Goal: Task Accomplishment & Management: Manage account settings

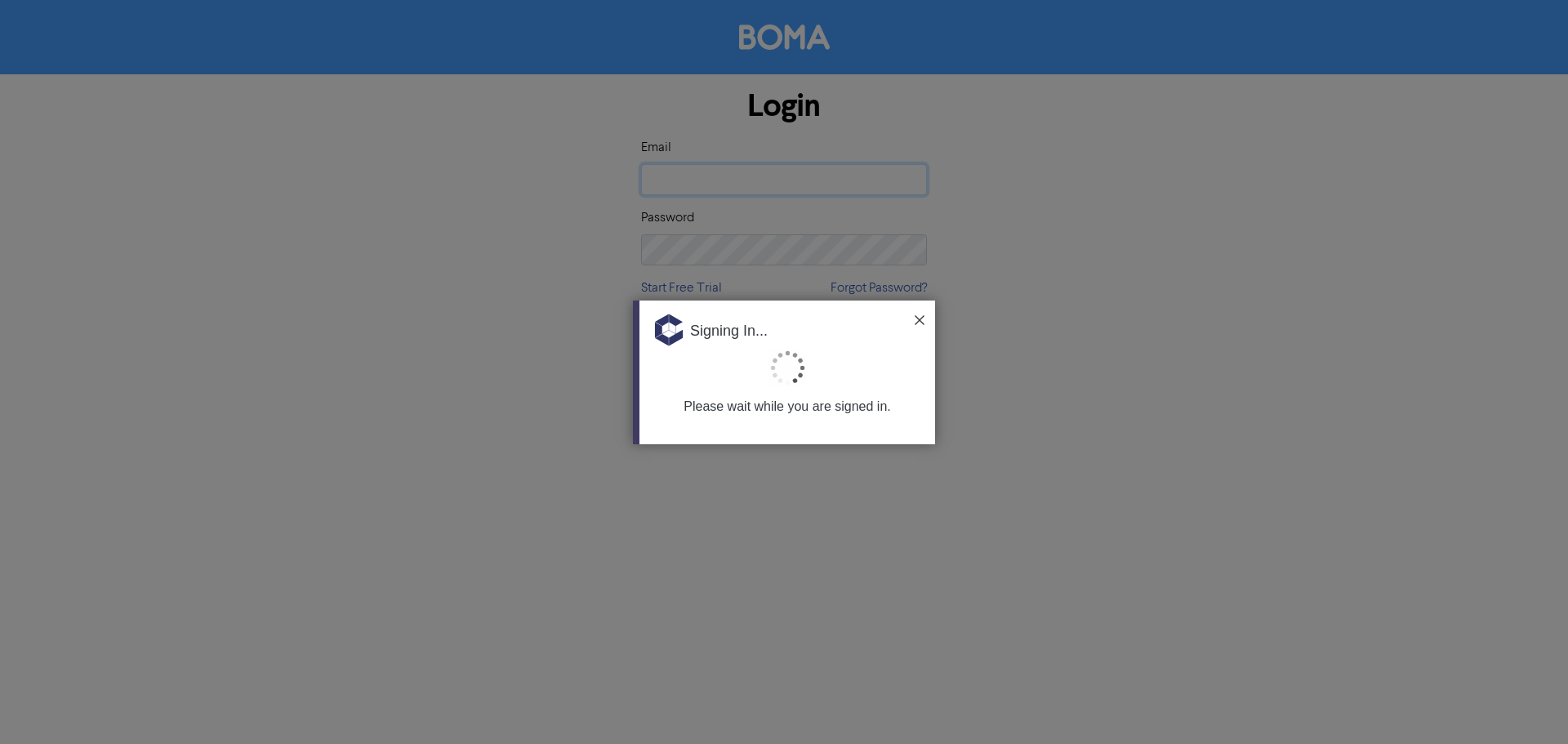
type input "[EMAIL_ADDRESS][PERSON_NAME][DOMAIN_NAME]"
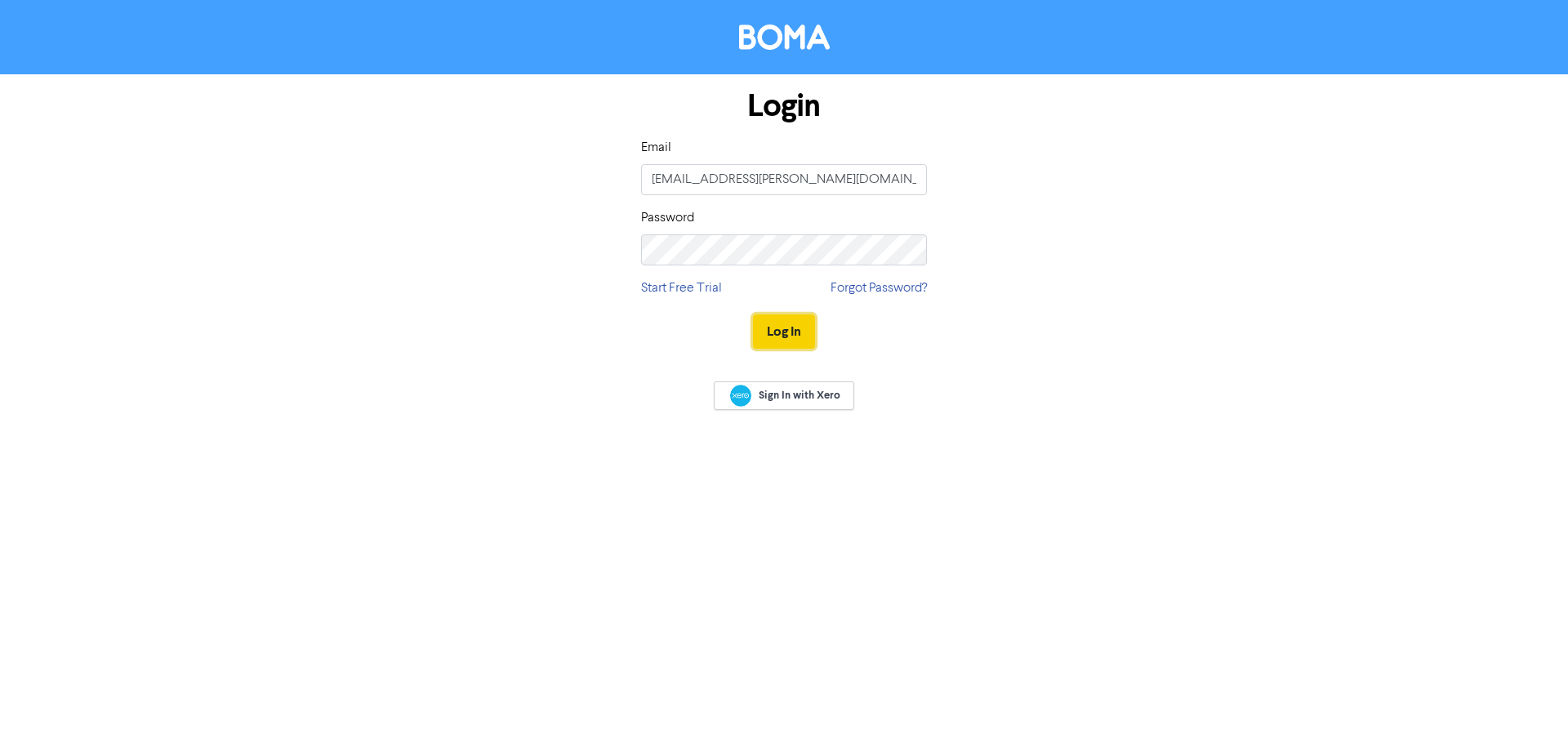
click at [777, 332] on button "Log In" at bounding box center [784, 331] width 62 height 34
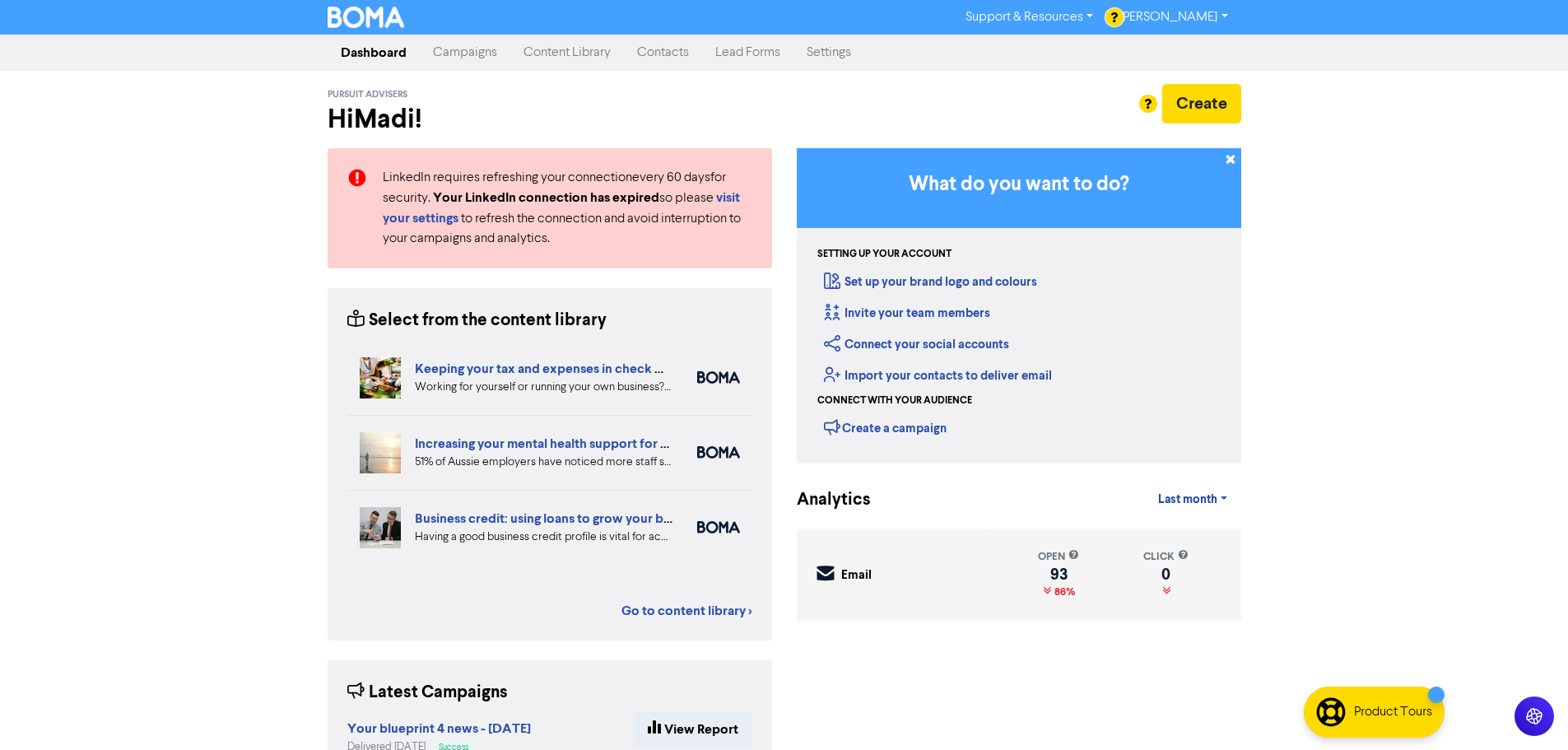
click at [454, 47] on link "Campaigns" at bounding box center [464, 53] width 90 height 33
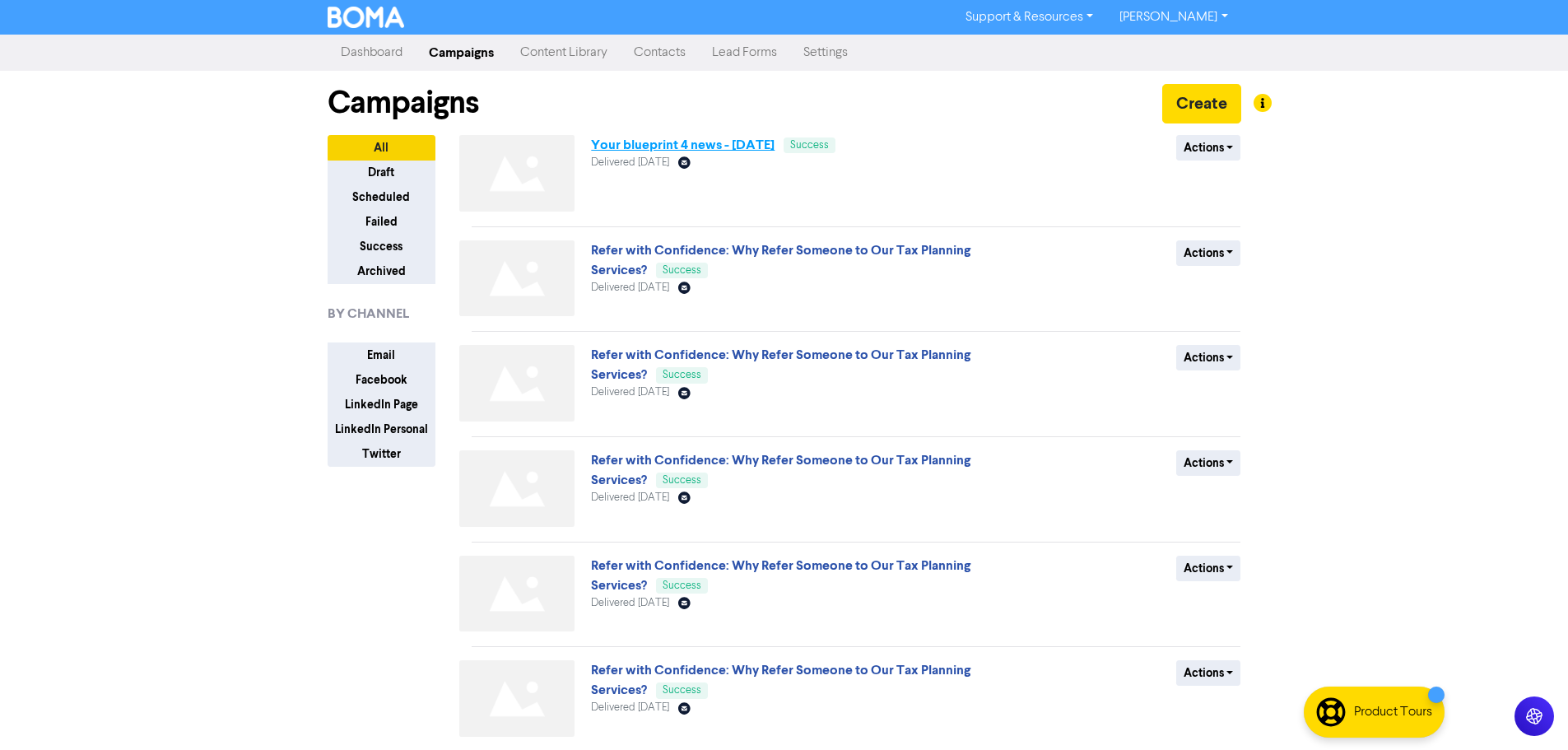
click at [759, 139] on link "Your blueprint 4 news - [DATE]" at bounding box center [682, 145] width 184 height 16
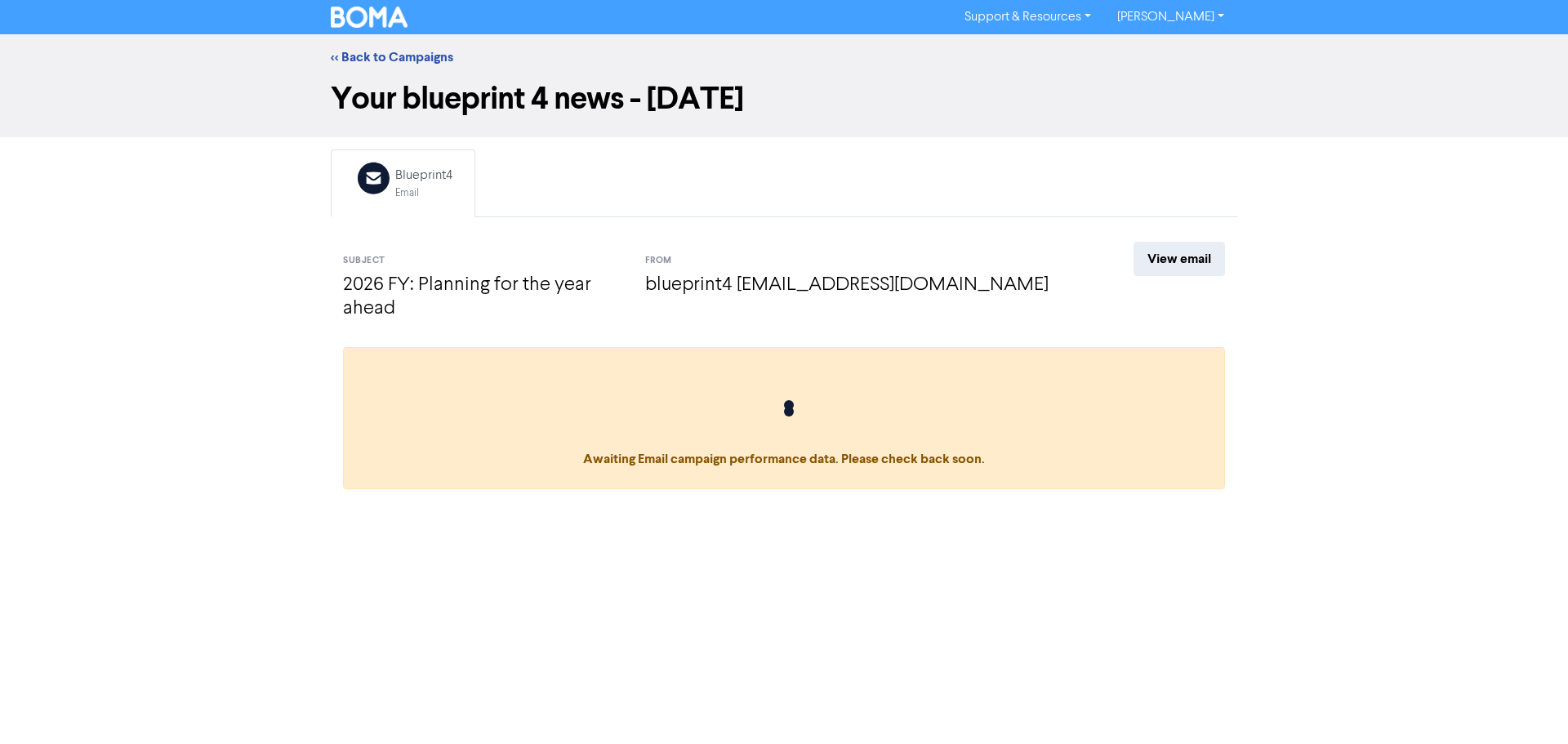
click at [1130, 255] on div "View email" at bounding box center [1161, 284] width 151 height 85
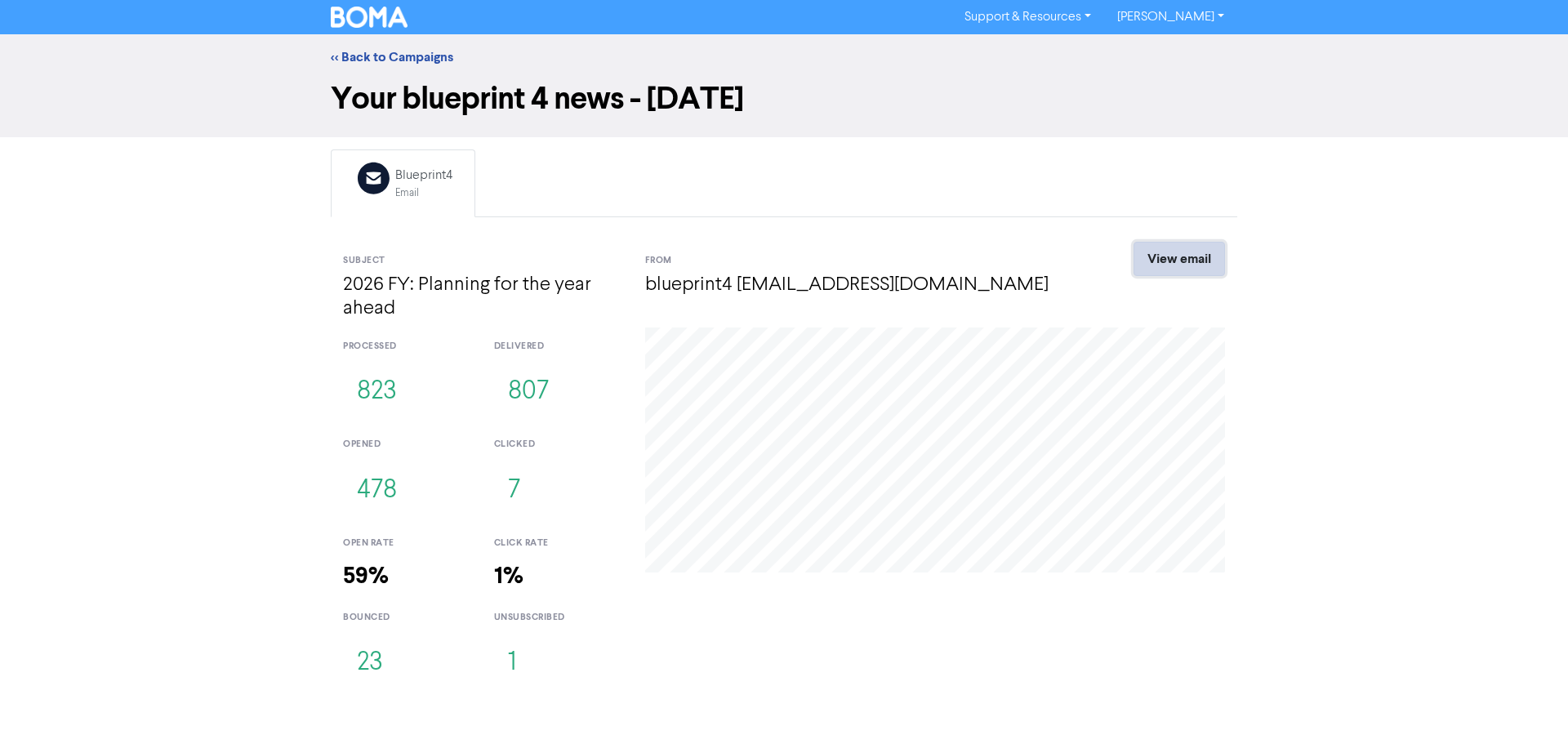
click at [1162, 264] on link "View email" at bounding box center [1178, 259] width 91 height 34
click at [358, 60] on link "<< Back to Campaigns" at bounding box center [391, 56] width 122 height 16
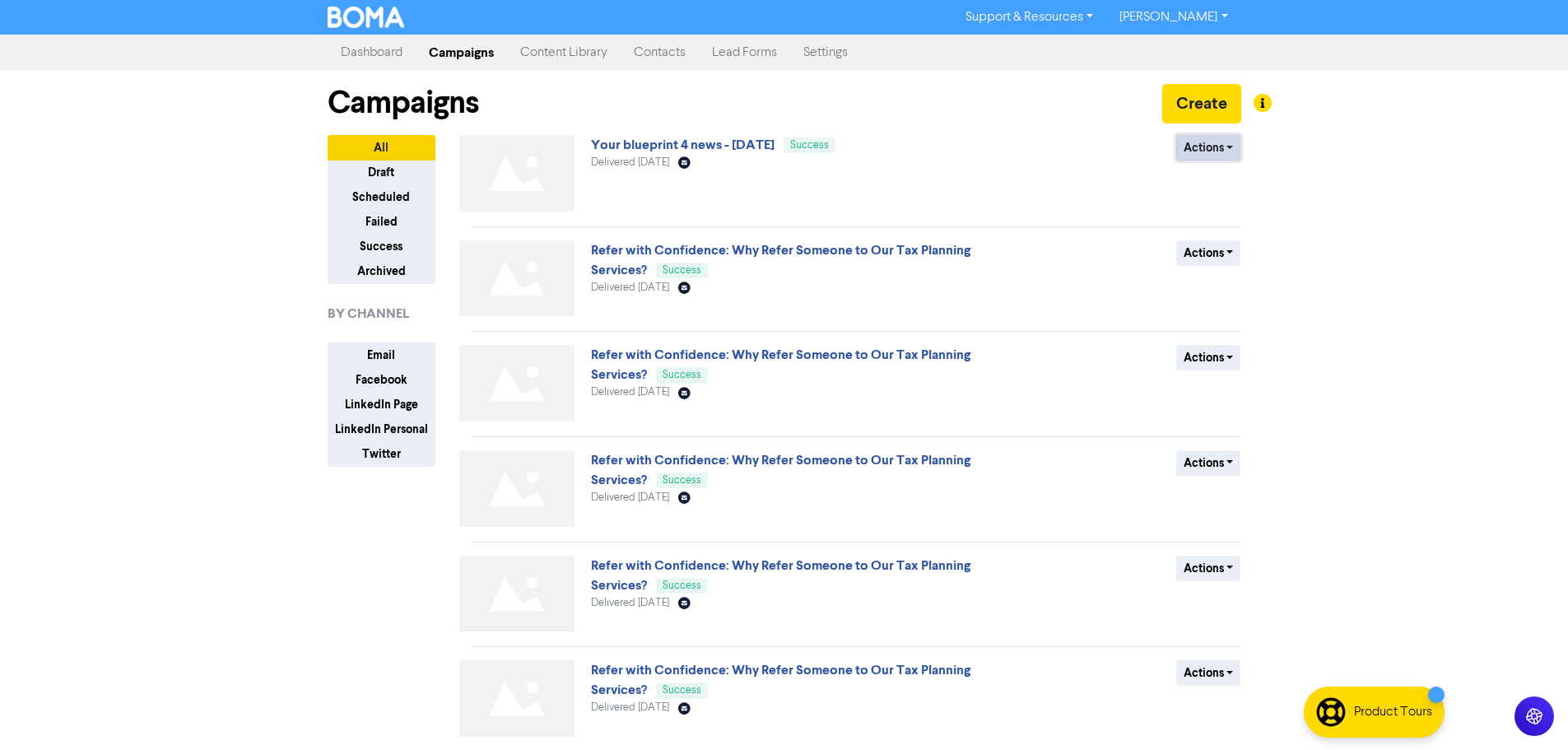
click at [1209, 142] on button "Actions" at bounding box center [1209, 148] width 65 height 26
click at [1213, 177] on button "Duplicate" at bounding box center [1242, 183] width 130 height 27
click at [1173, 142] on div "Actions Delete Duplicate Rename Archive" at bounding box center [1122, 177] width 265 height 84
click at [1189, 142] on button "Actions" at bounding box center [1209, 148] width 65 height 26
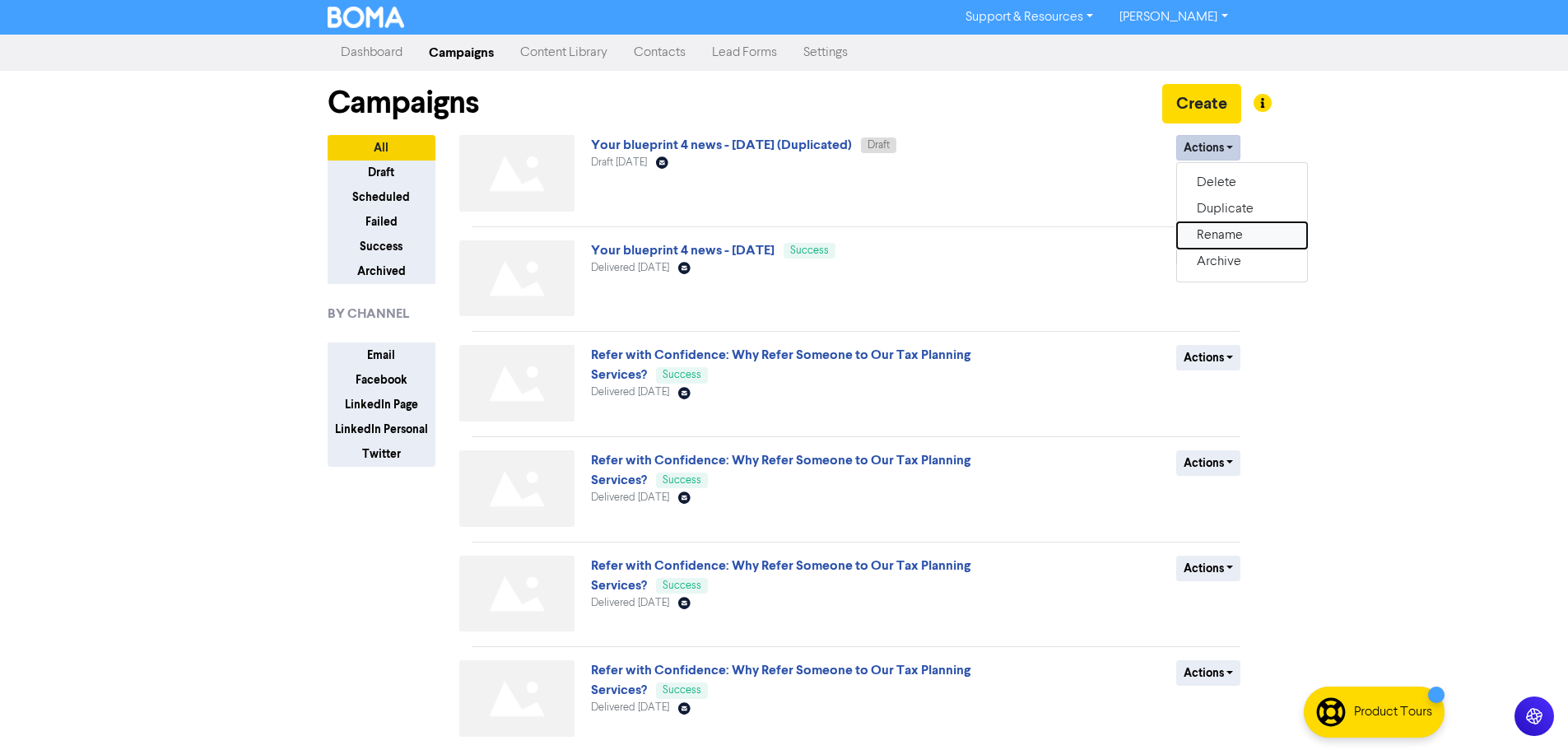
click at [1205, 226] on button "Rename" at bounding box center [1242, 235] width 130 height 27
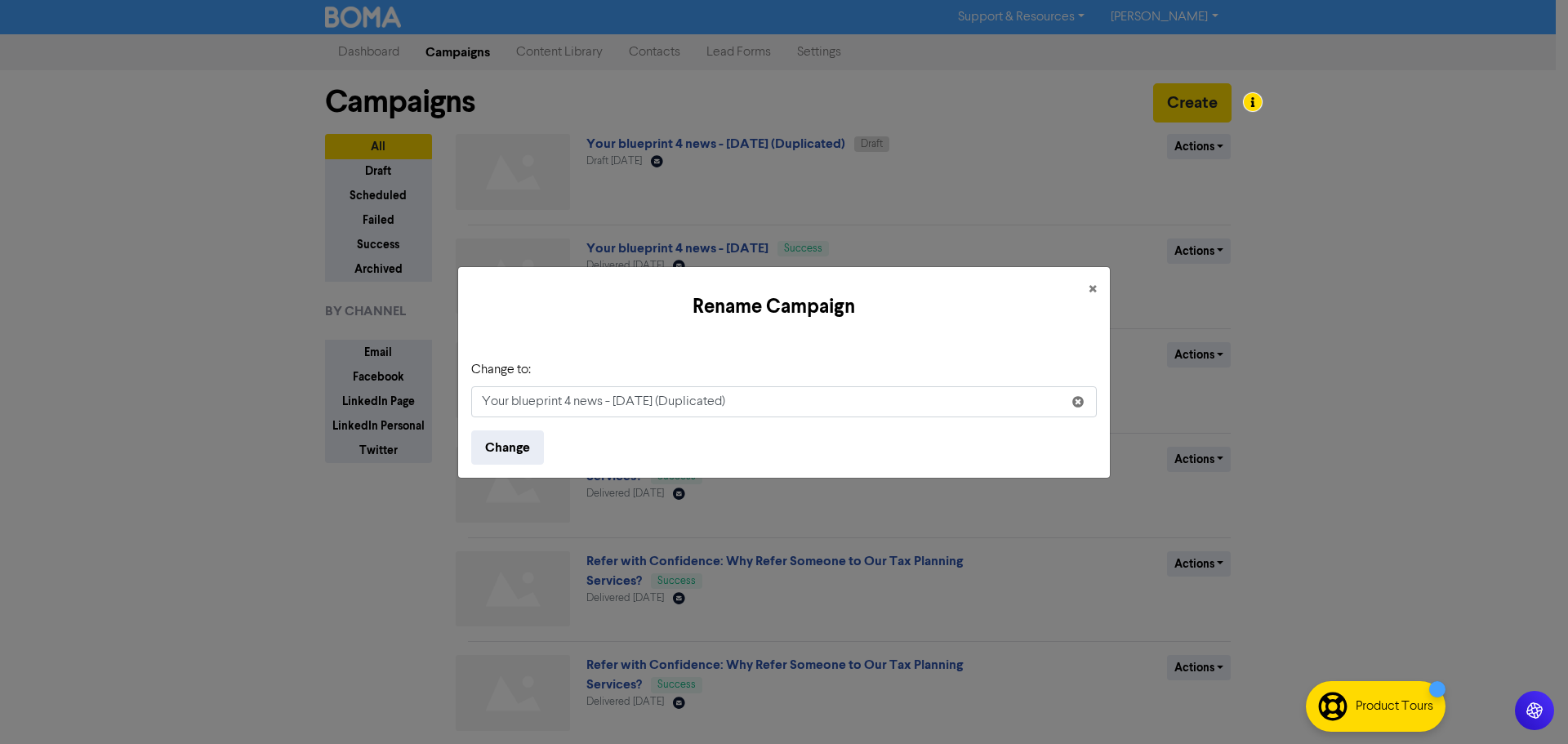
click at [620, 403] on input "Your blueprint 4 news - [DATE] (Duplicated)" at bounding box center [784, 401] width 625 height 31
click at [620, 404] on input "Your blueprint 4 news - [DATE] (Duplicated)" at bounding box center [784, 401] width 625 height 31
click at [759, 401] on input "Your blueprint 4 news - [DATE] (Duplicated)" at bounding box center [784, 401] width 625 height 31
click at [637, 405] on input "Your blueprint 4 news - [DATE]" at bounding box center [784, 401] width 625 height 31
click at [718, 401] on input "Your blueprint 4 news - [DATE]" at bounding box center [784, 401] width 625 height 31
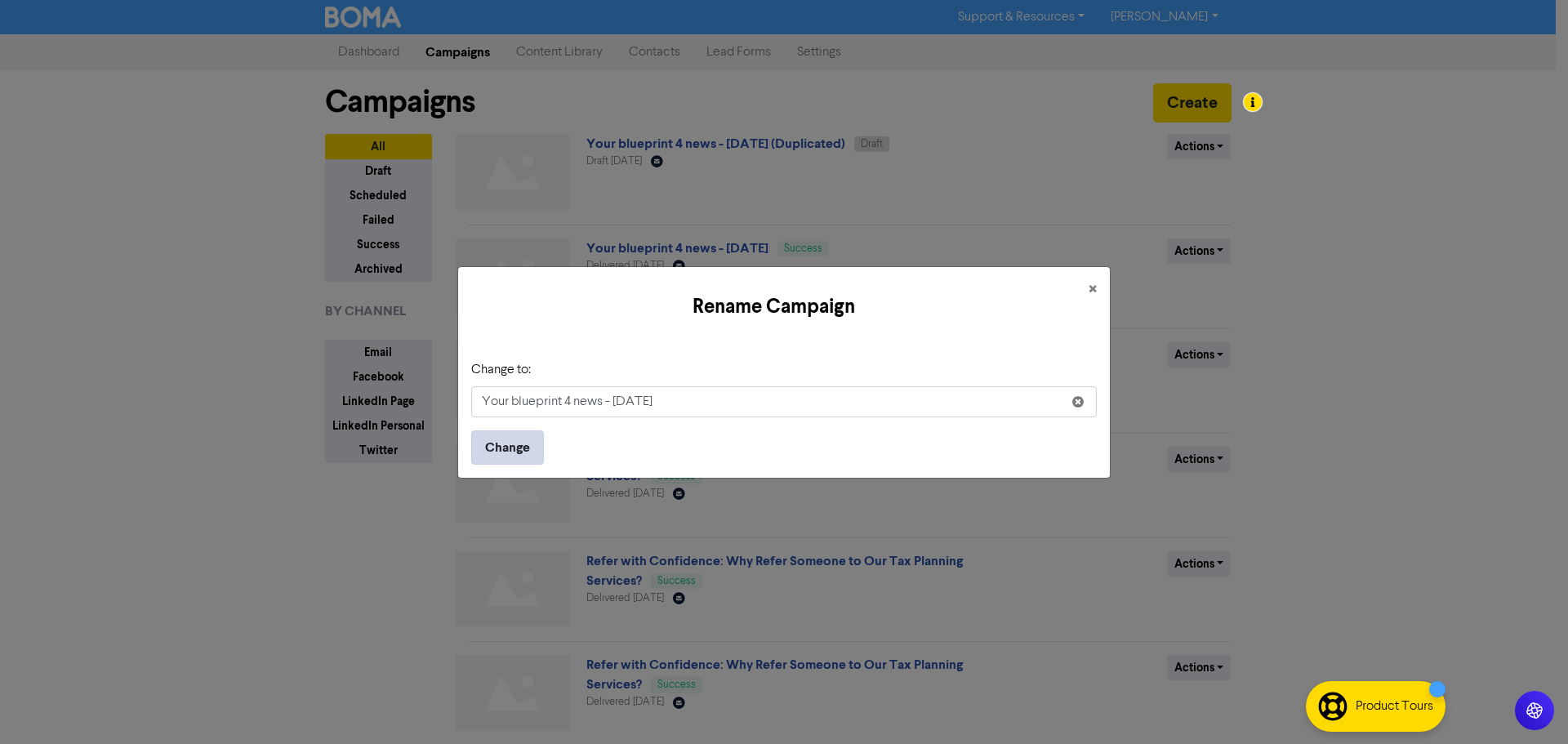
type input "Your blueprint 4 news - [DATE]"
click at [477, 453] on button "Change" at bounding box center [507, 448] width 73 height 34
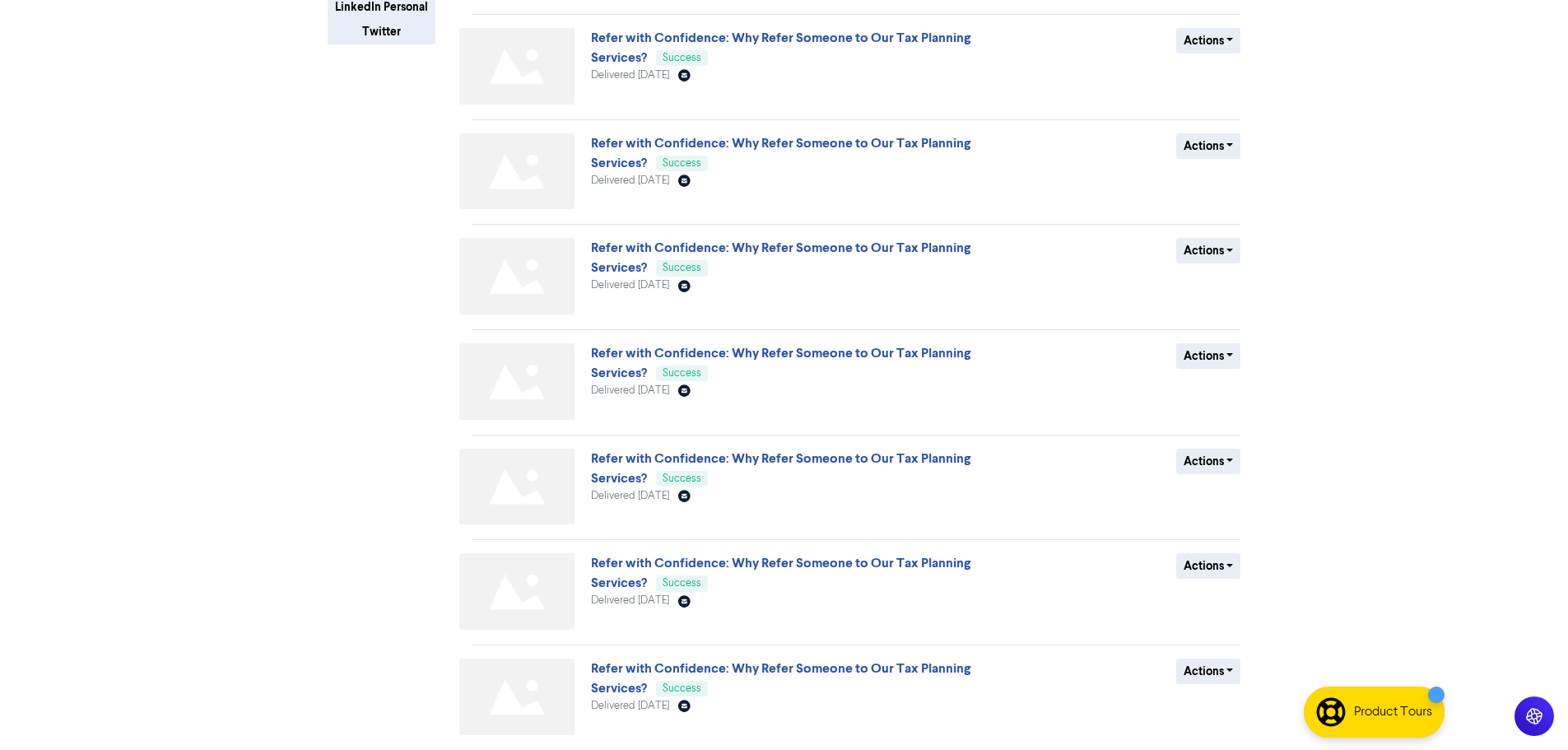
scroll to position [480, 0]
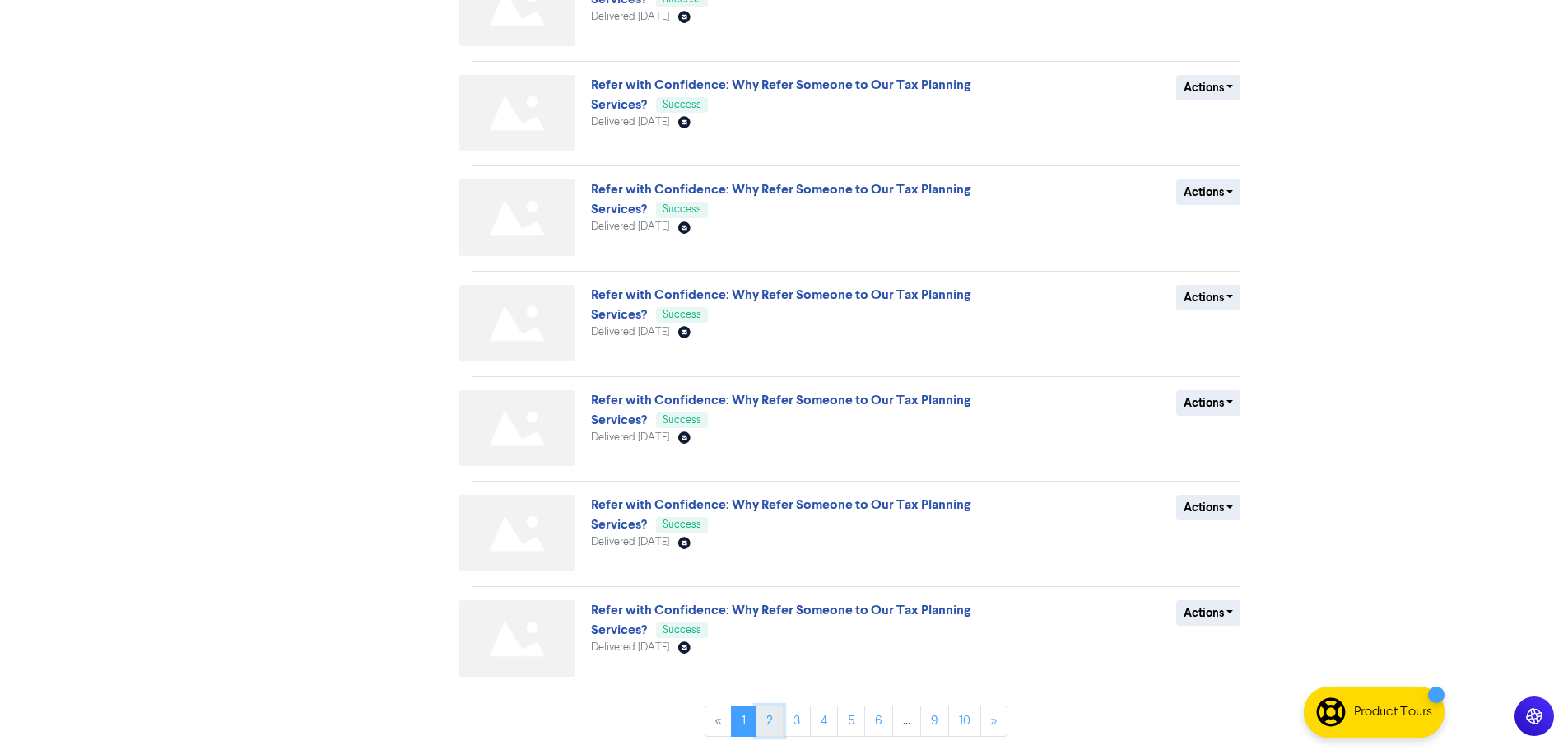
click at [762, 727] on link "2" at bounding box center [769, 721] width 28 height 31
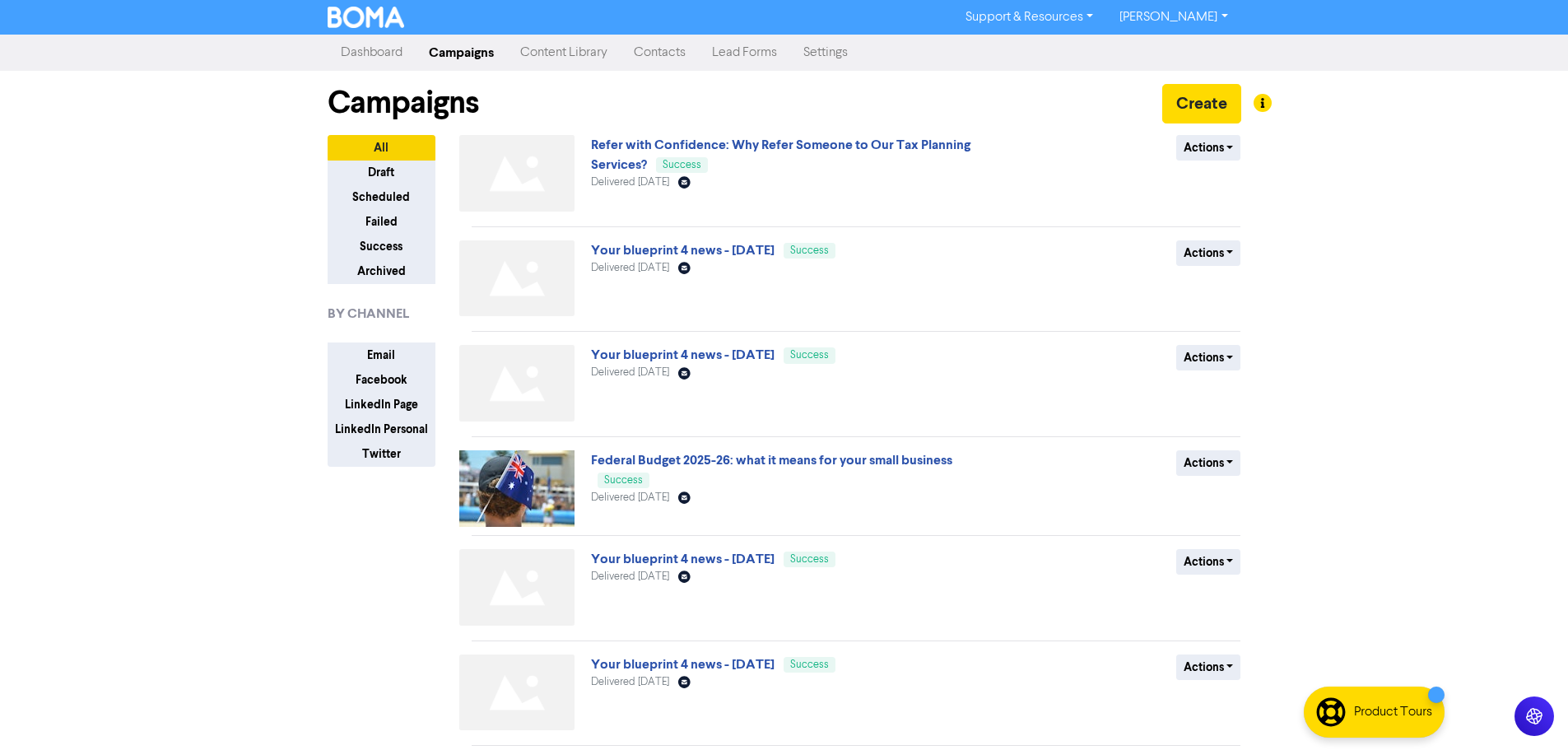
scroll to position [474, 0]
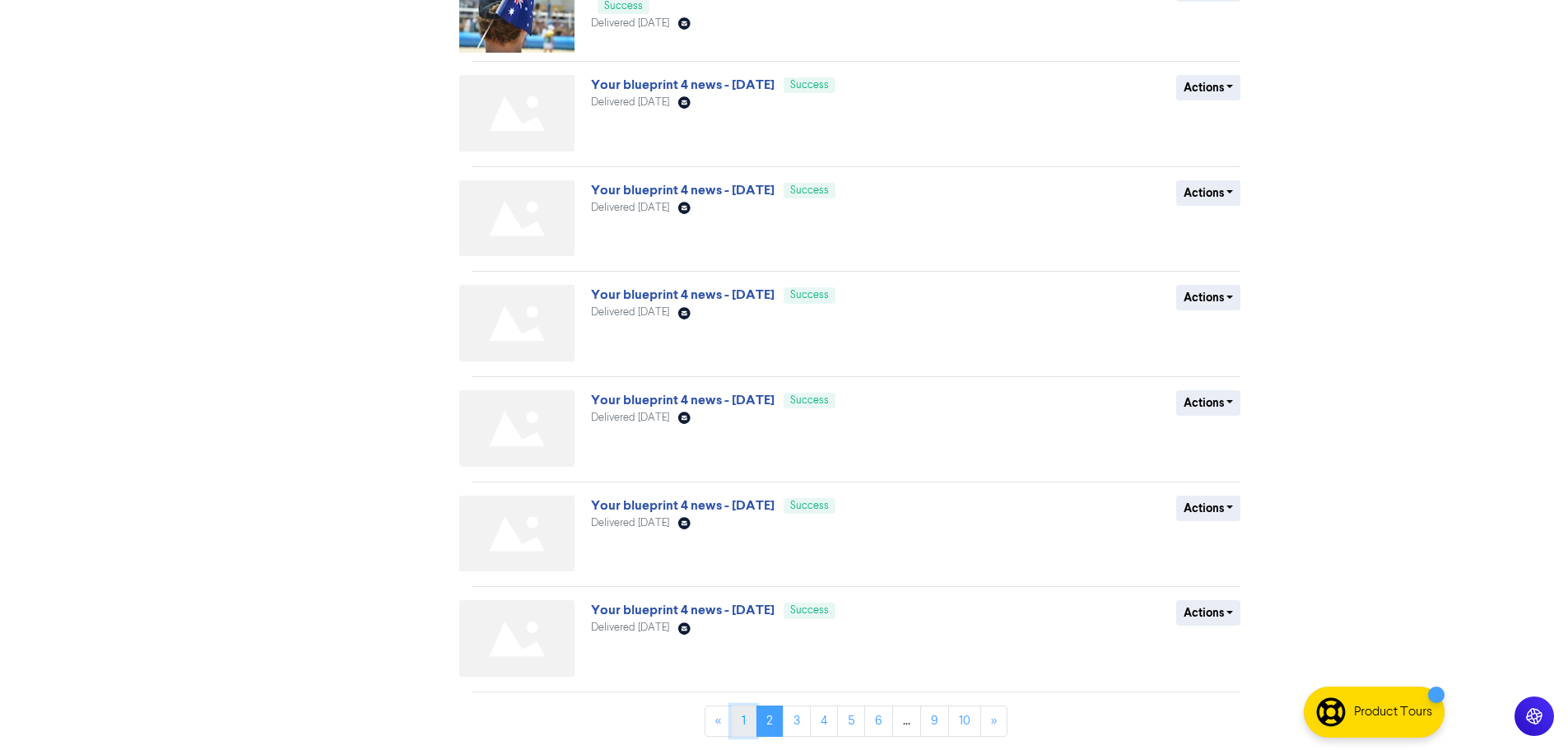
click at [737, 715] on link "1" at bounding box center [744, 721] width 26 height 31
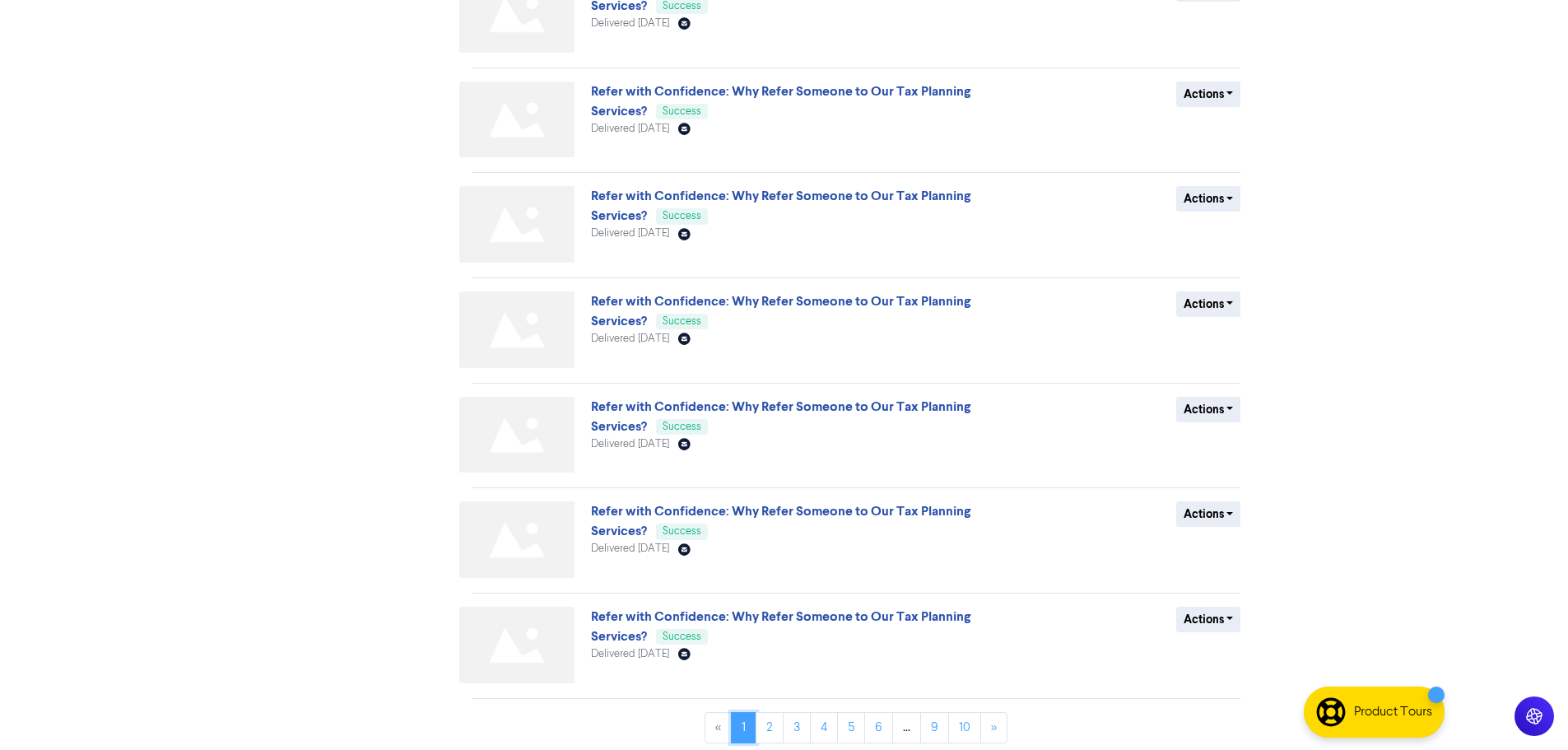
scroll to position [0, 0]
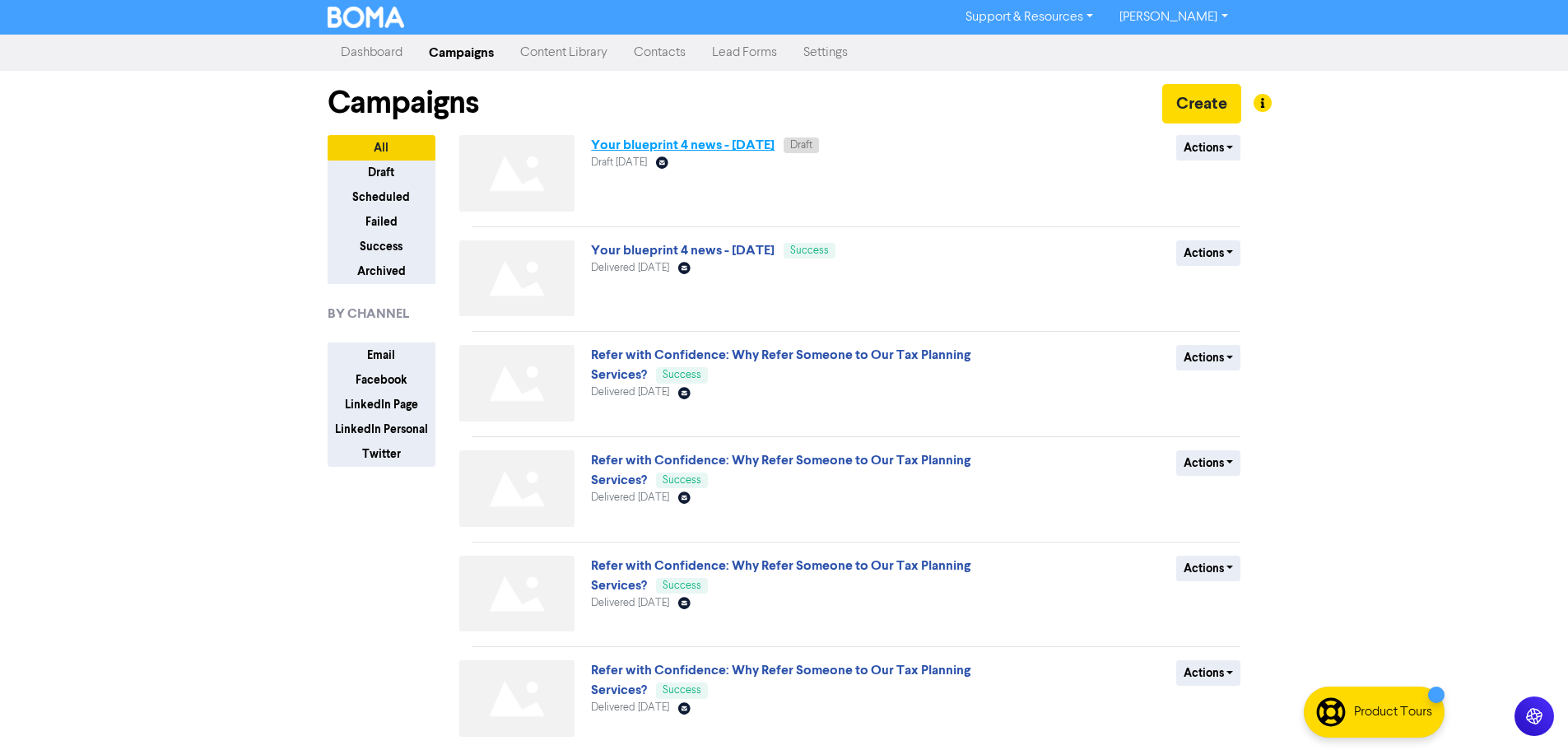
click at [714, 143] on link "Your blueprint 4 news - [DATE]" at bounding box center [682, 145] width 184 height 16
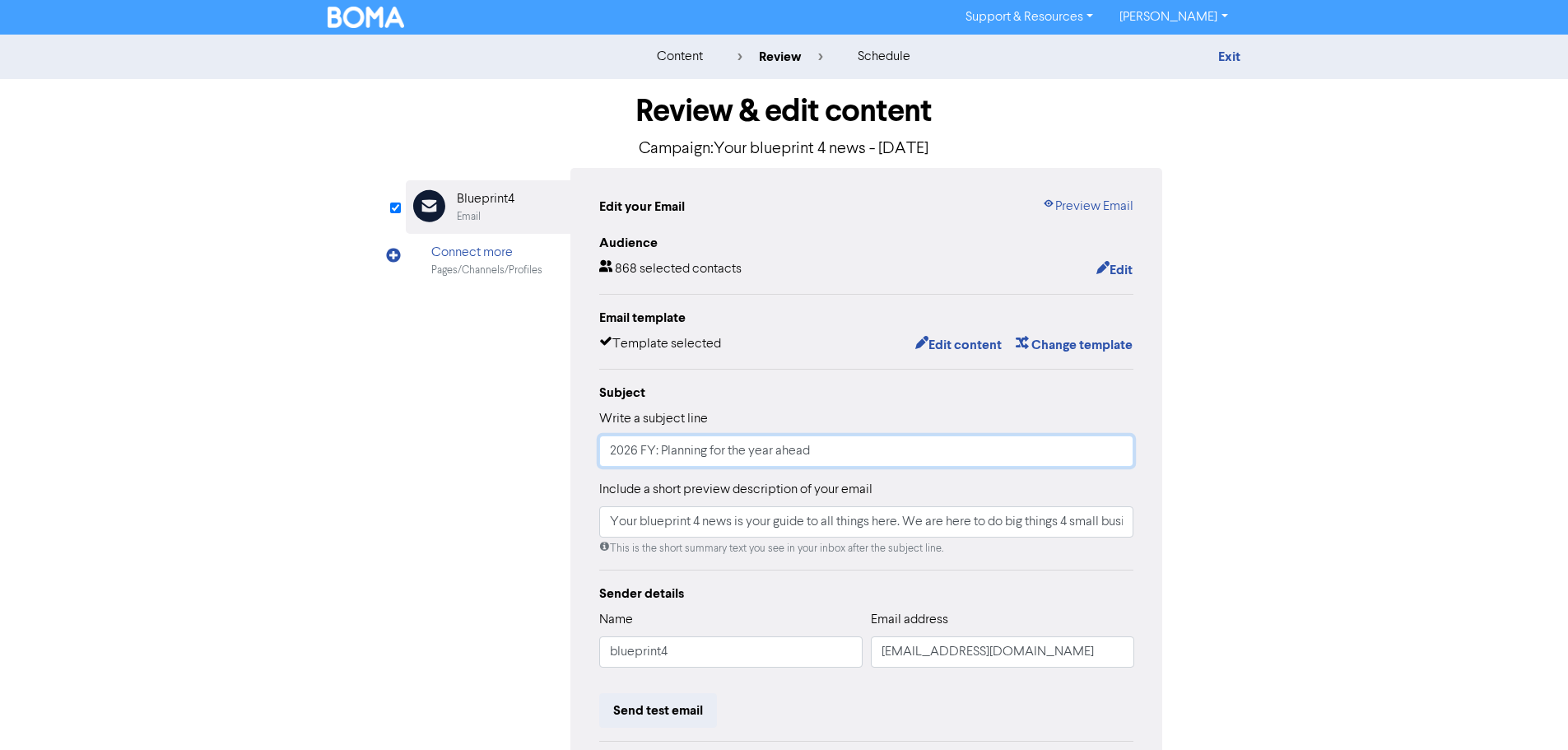
drag, startPoint x: 846, startPoint y: 450, endPoint x: 602, endPoint y: 453, distance: 244.0
click at [602, 453] on input "2026 FY: Planning for the year ahead" at bounding box center [867, 451] width 535 height 31
type input "z"
type input "Perfect Time to Look Around"
click at [856, 361] on div "Audience 868 selected contacts Edit Email template Template selected Edit conte…" at bounding box center [867, 535] width 535 height 605
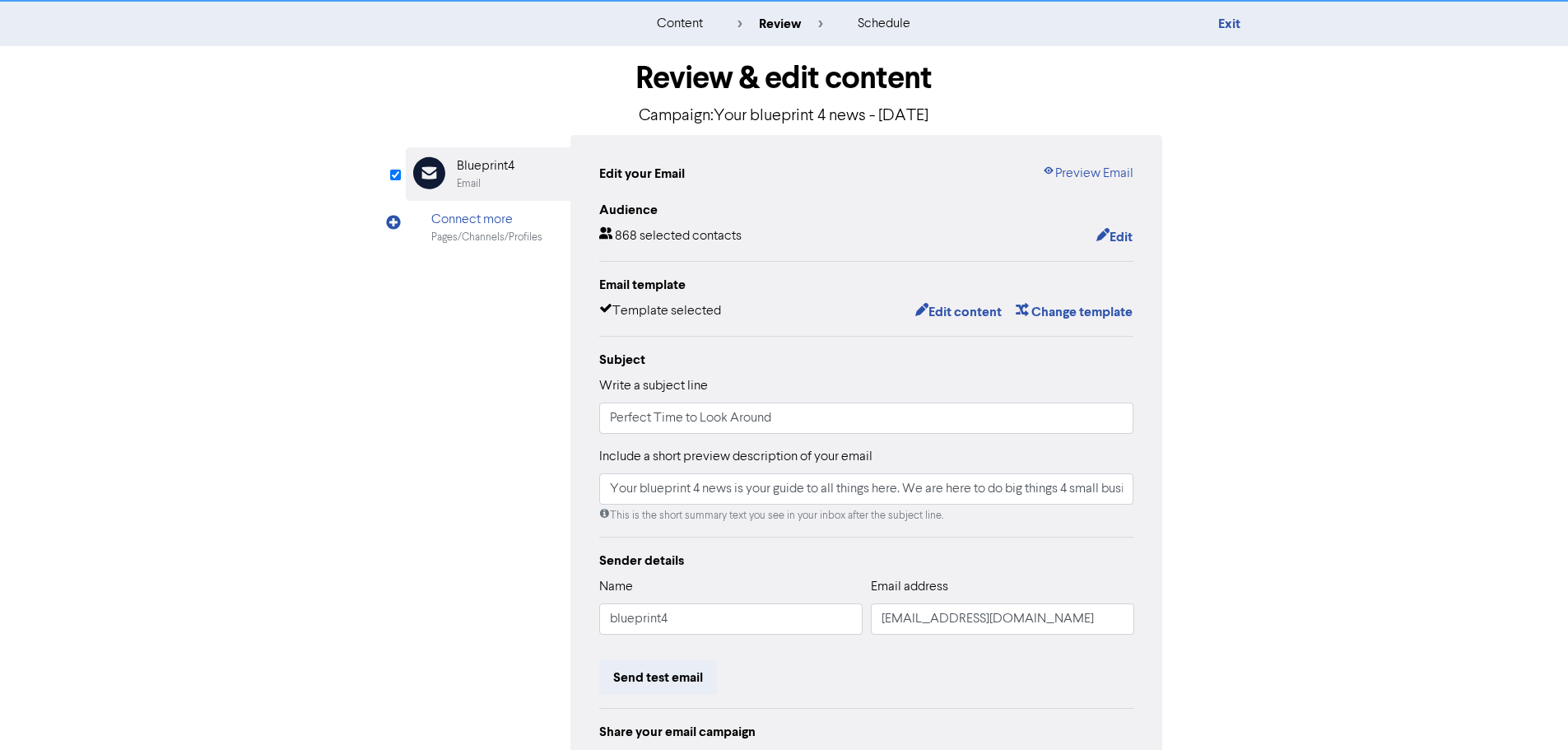
scroll to position [28, 0]
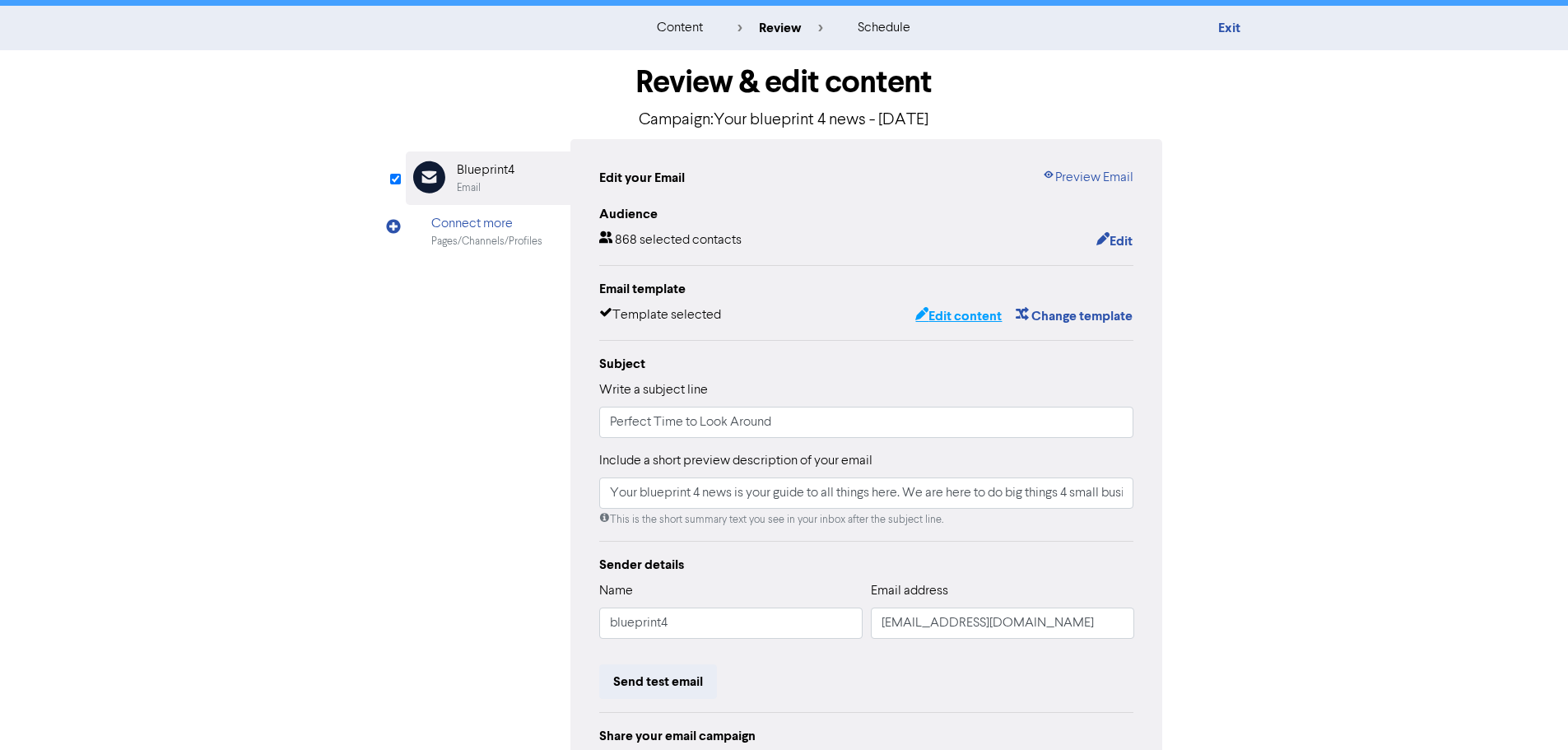
click at [955, 318] on button "Edit content" at bounding box center [959, 316] width 88 height 22
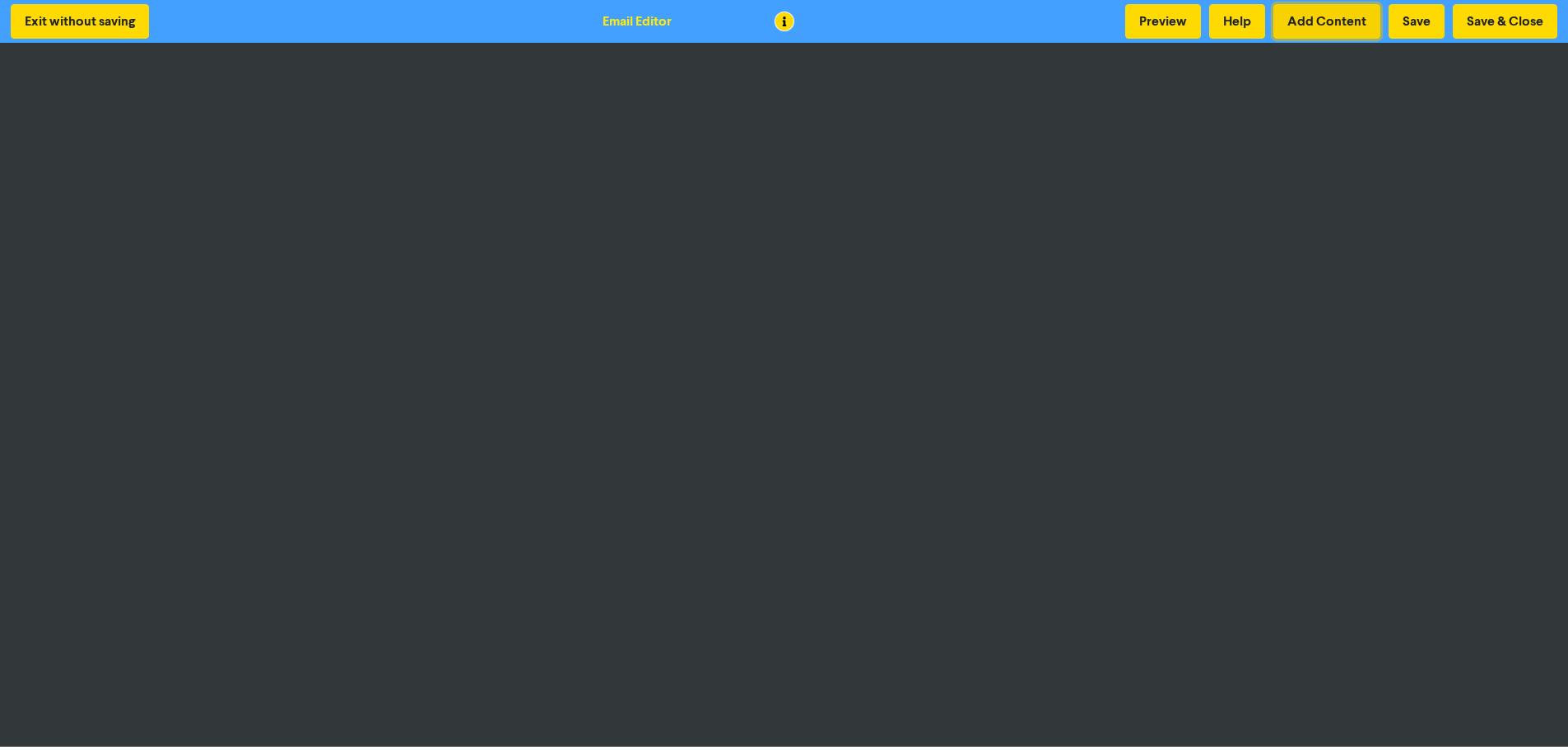
click at [1360, 23] on button "Add Content" at bounding box center [1327, 22] width 107 height 34
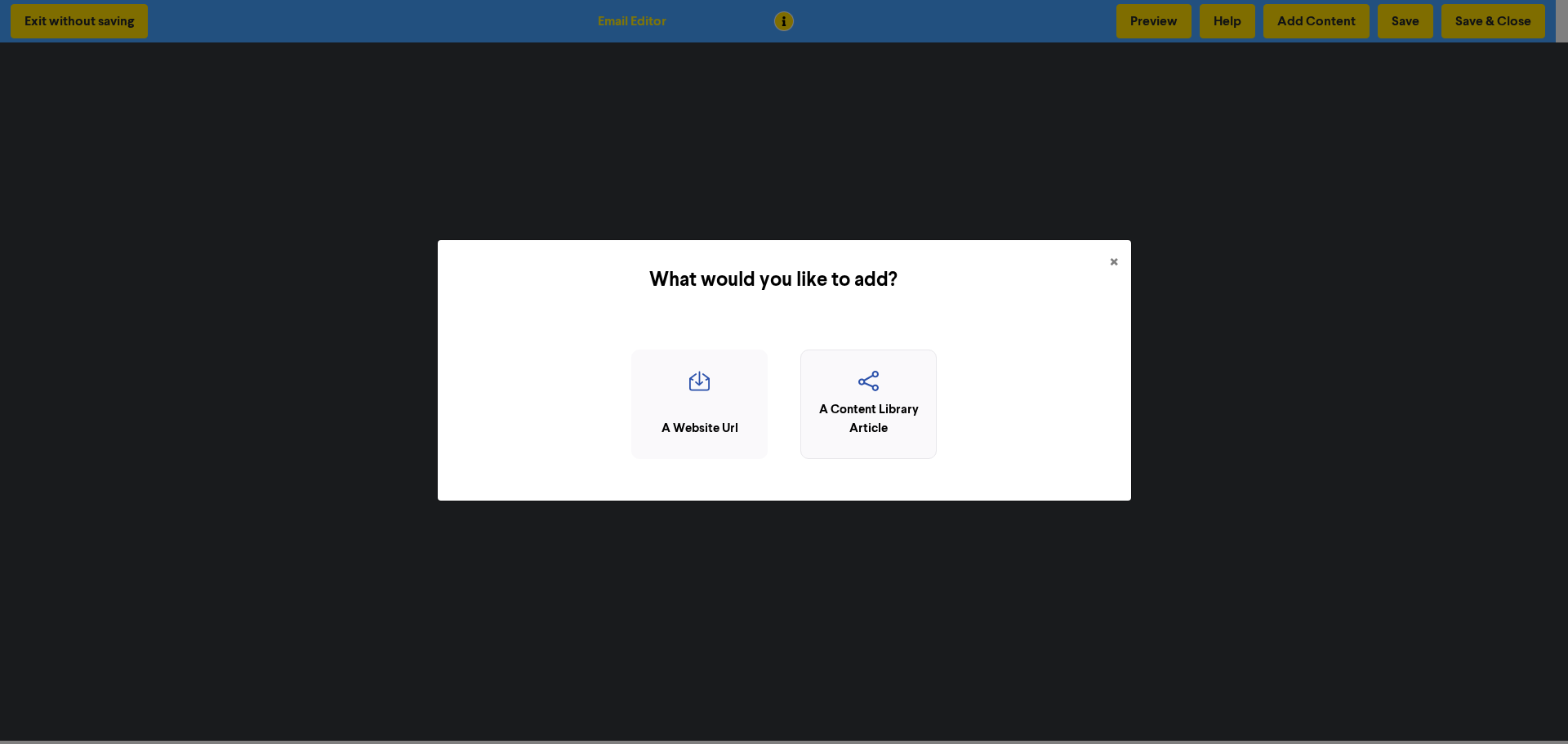
click at [904, 408] on div "A Content Library Article" at bounding box center [868, 419] width 119 height 37
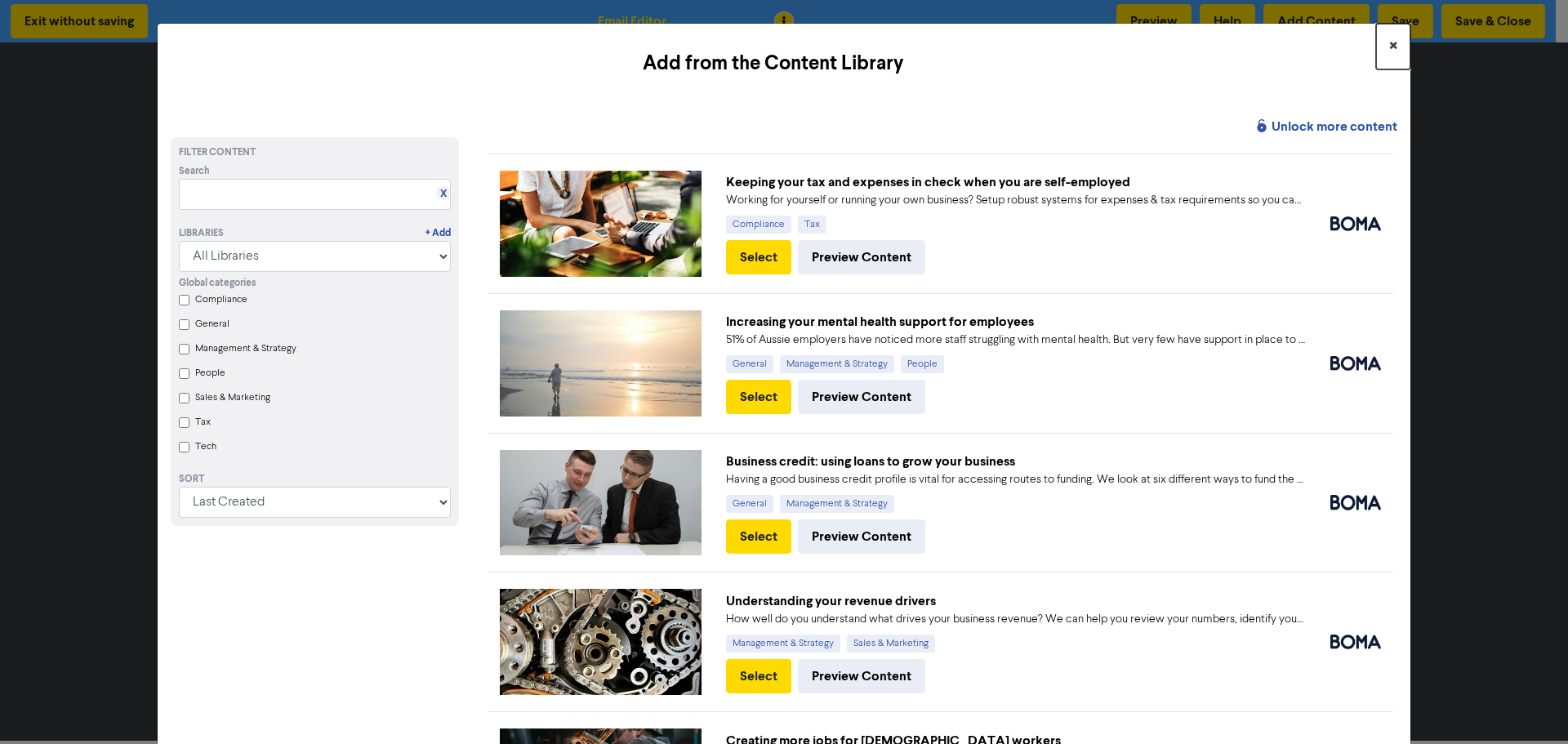
click at [1376, 42] on button "×" at bounding box center [1393, 47] width 34 height 46
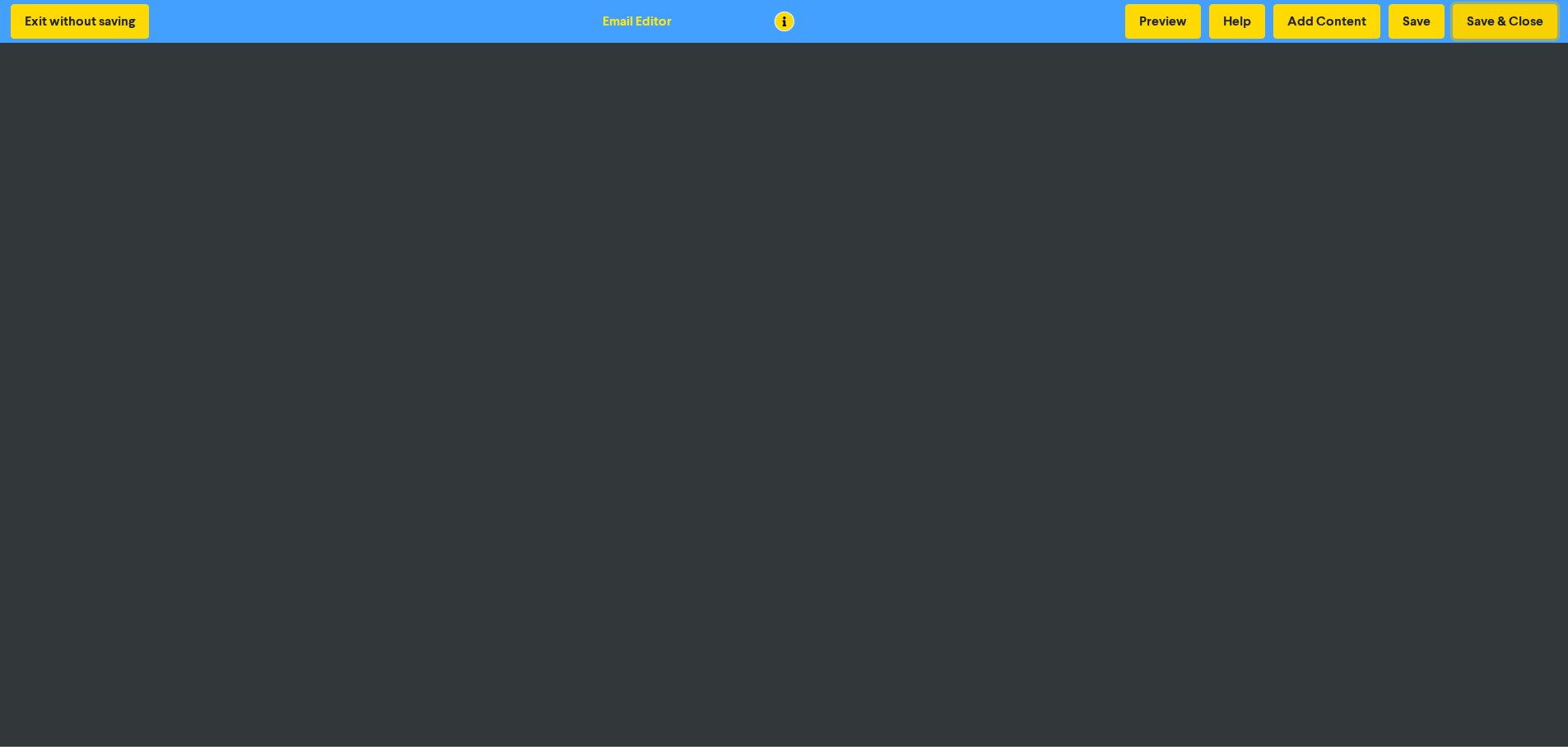
click at [1507, 22] on button "Save & Close" at bounding box center [1505, 22] width 104 height 34
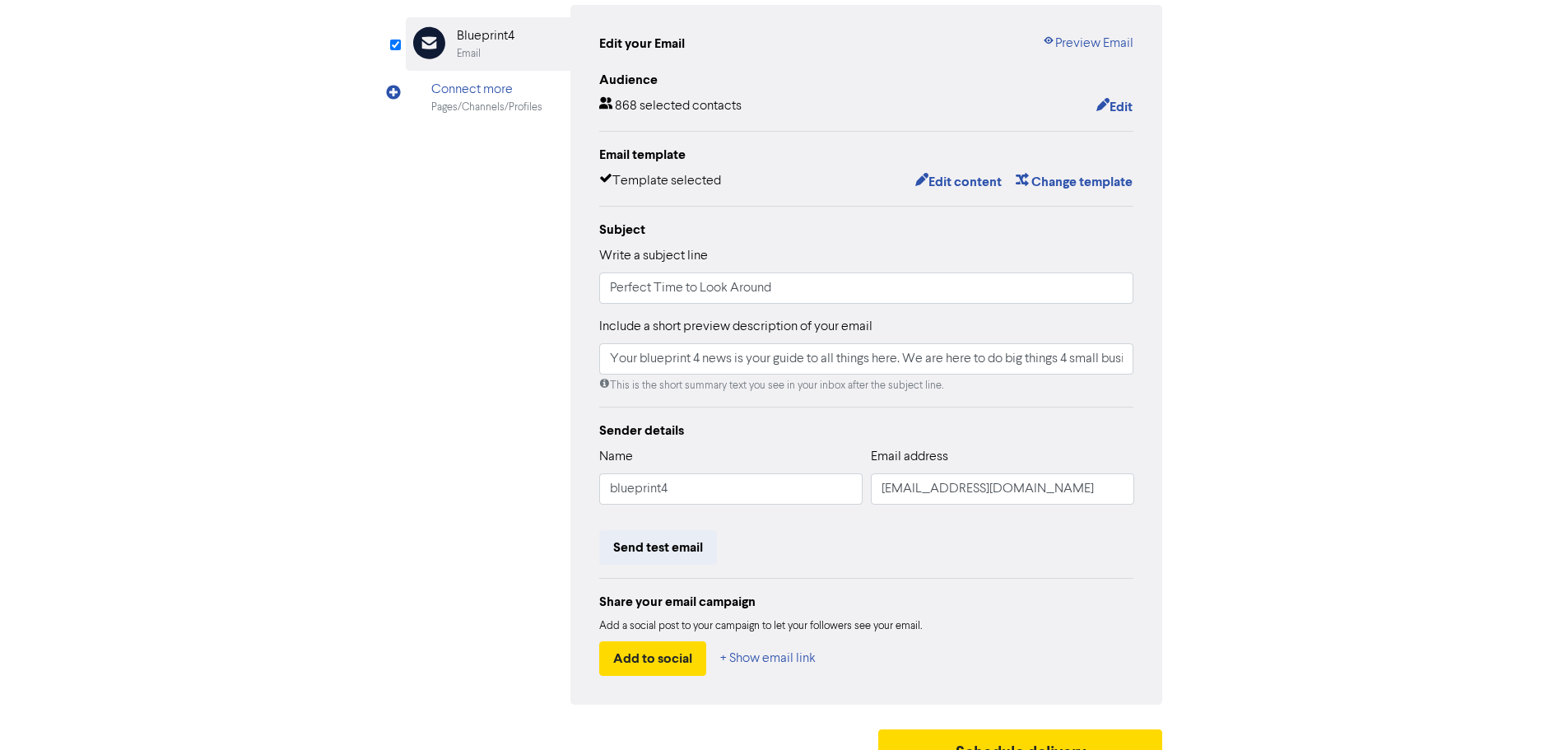
scroll to position [164, 0]
click at [1252, 275] on div "Review & edit content Campaign: Your blueprint 4 news - [DATE] Email Created wi…" at bounding box center [784, 345] width 938 height 862
drag, startPoint x: 875, startPoint y: 288, endPoint x: 732, endPoint y: 288, distance: 143.0
click at [732, 288] on input "Perfect Time to Look Around" at bounding box center [867, 286] width 535 height 31
type input "Perfect Time to Look Ahead"
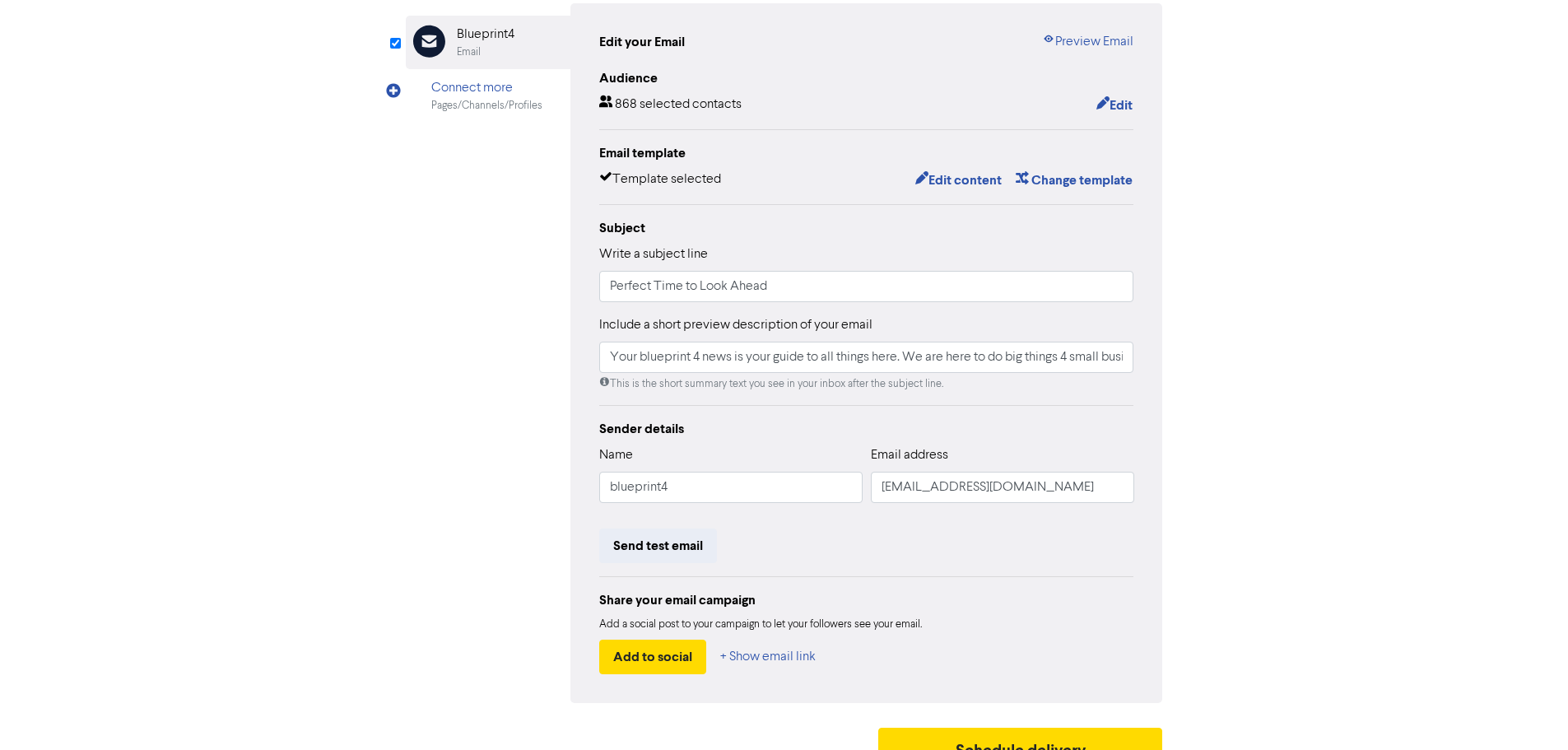
click at [1326, 265] on div "content review schedule Exit Review & edit content Campaign: Your blueprint 4 n…" at bounding box center [784, 323] width 1568 height 907
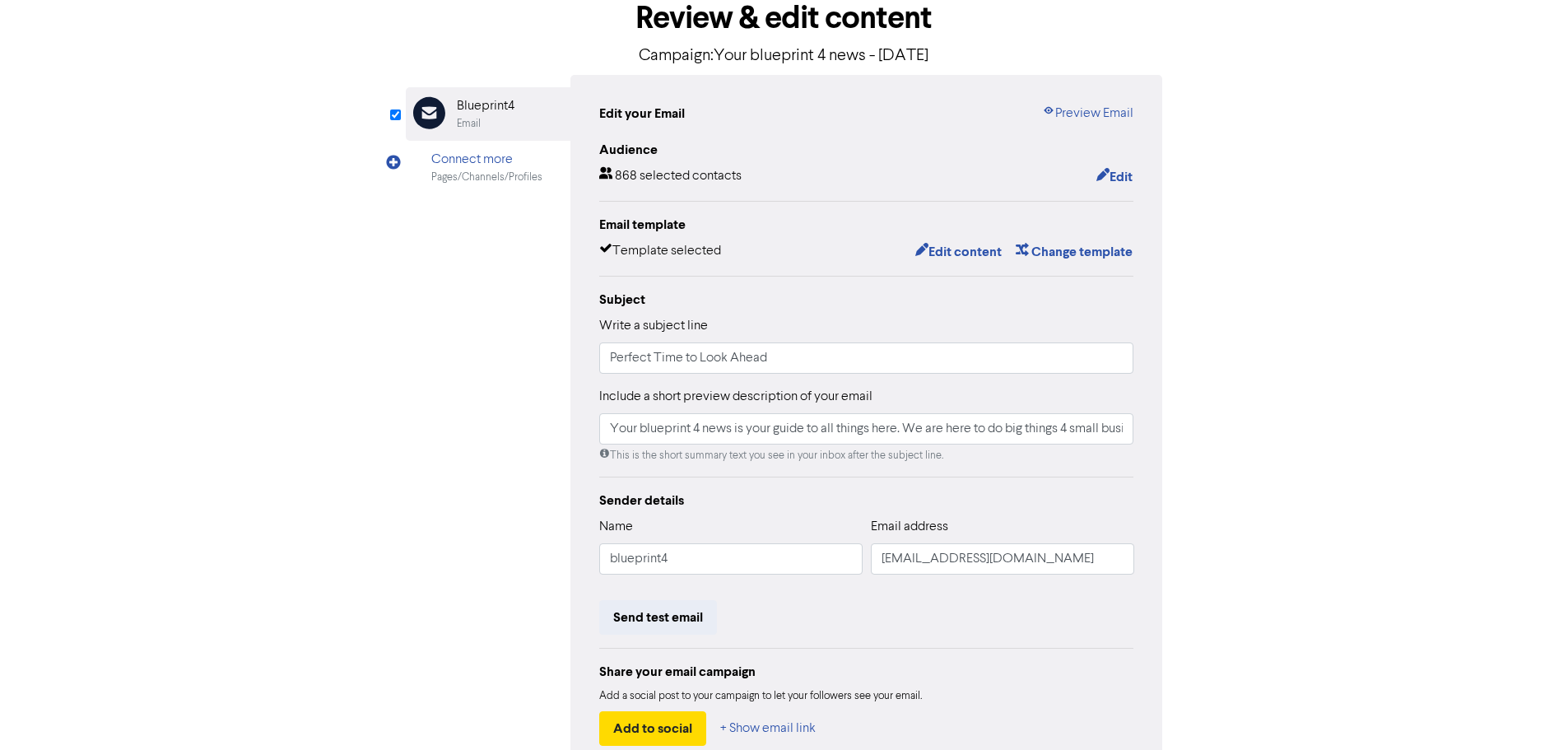
scroll to position [0, 0]
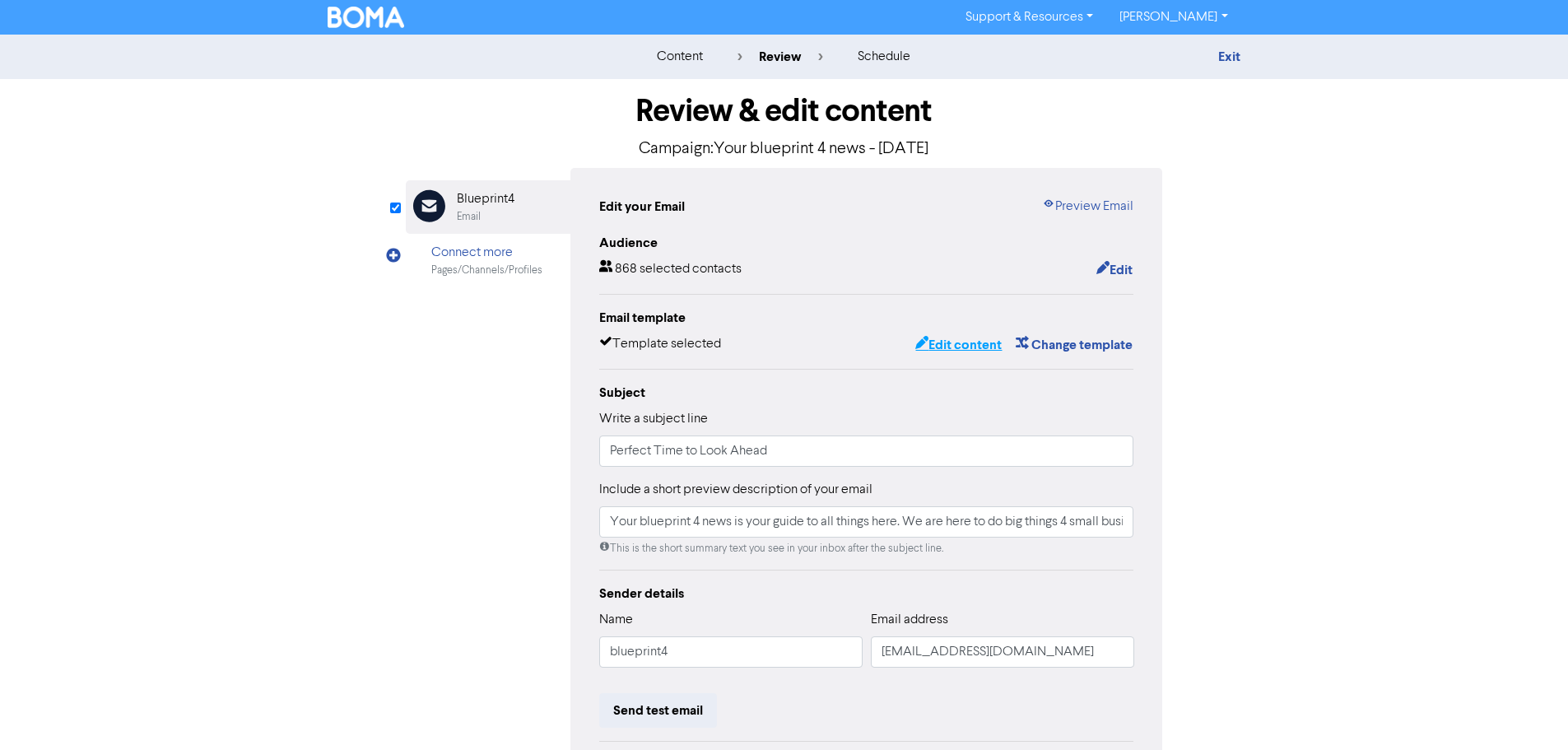
click at [952, 345] on button "Edit content" at bounding box center [959, 344] width 88 height 22
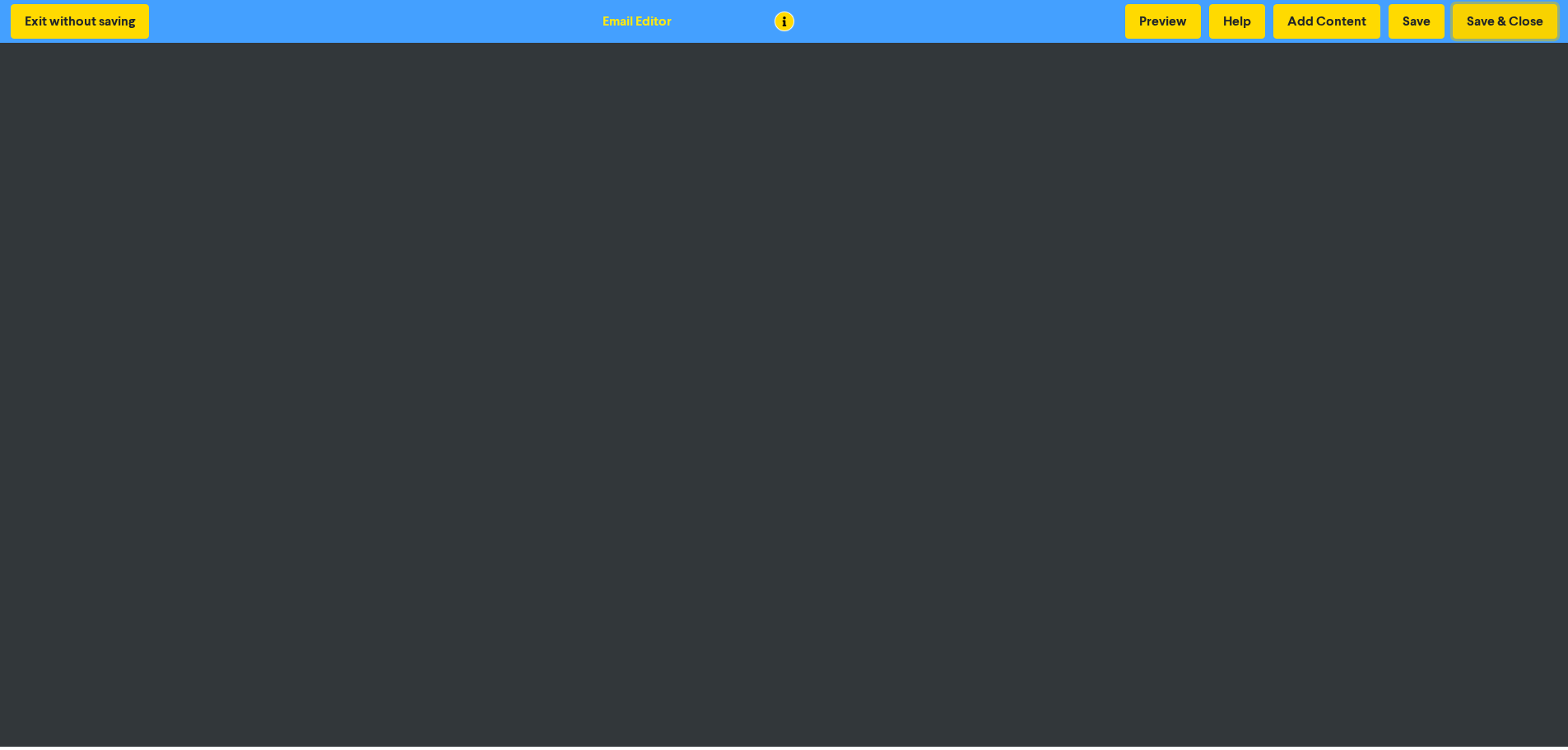
click at [1495, 22] on button "Save & Close" at bounding box center [1505, 22] width 104 height 34
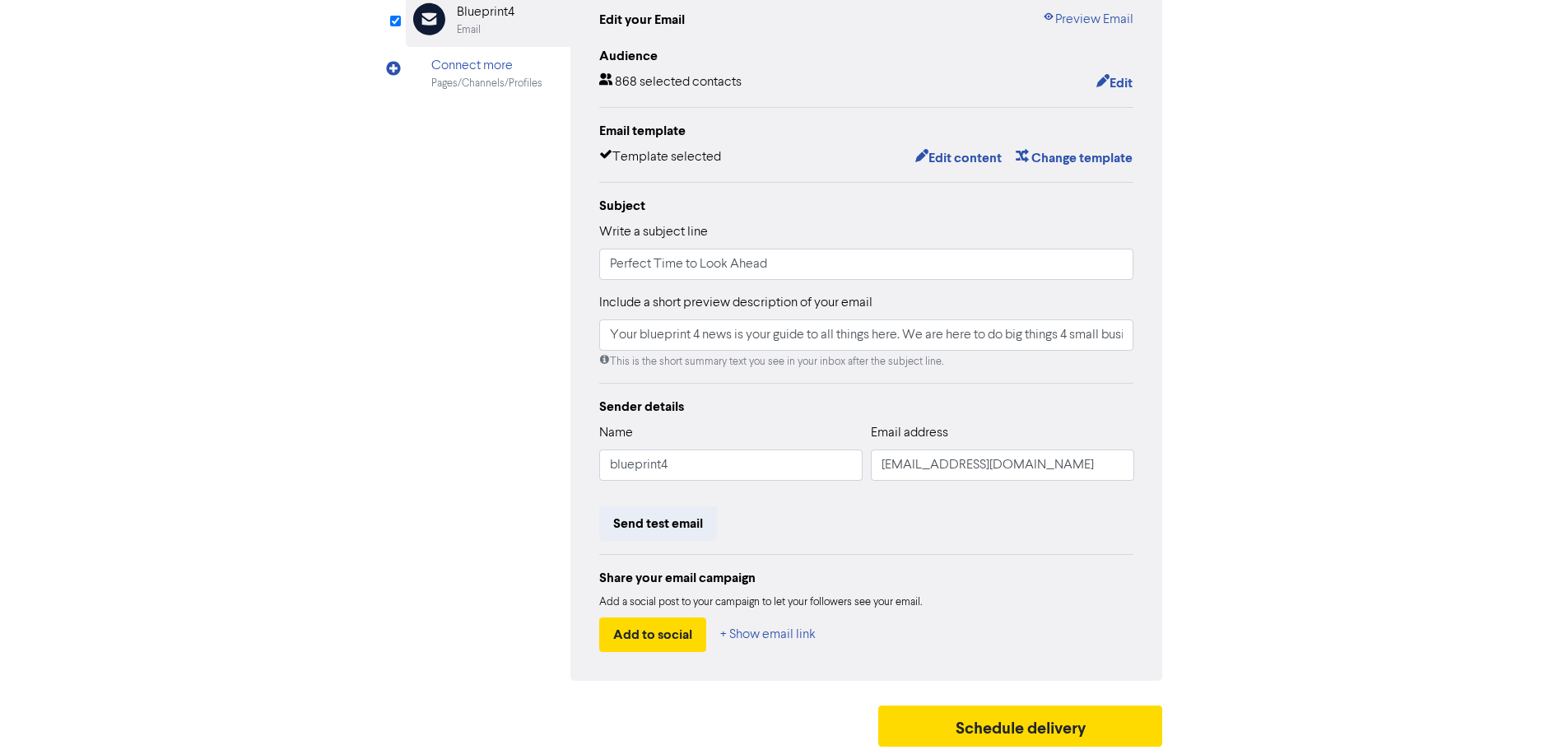
scroll to position [194, 0]
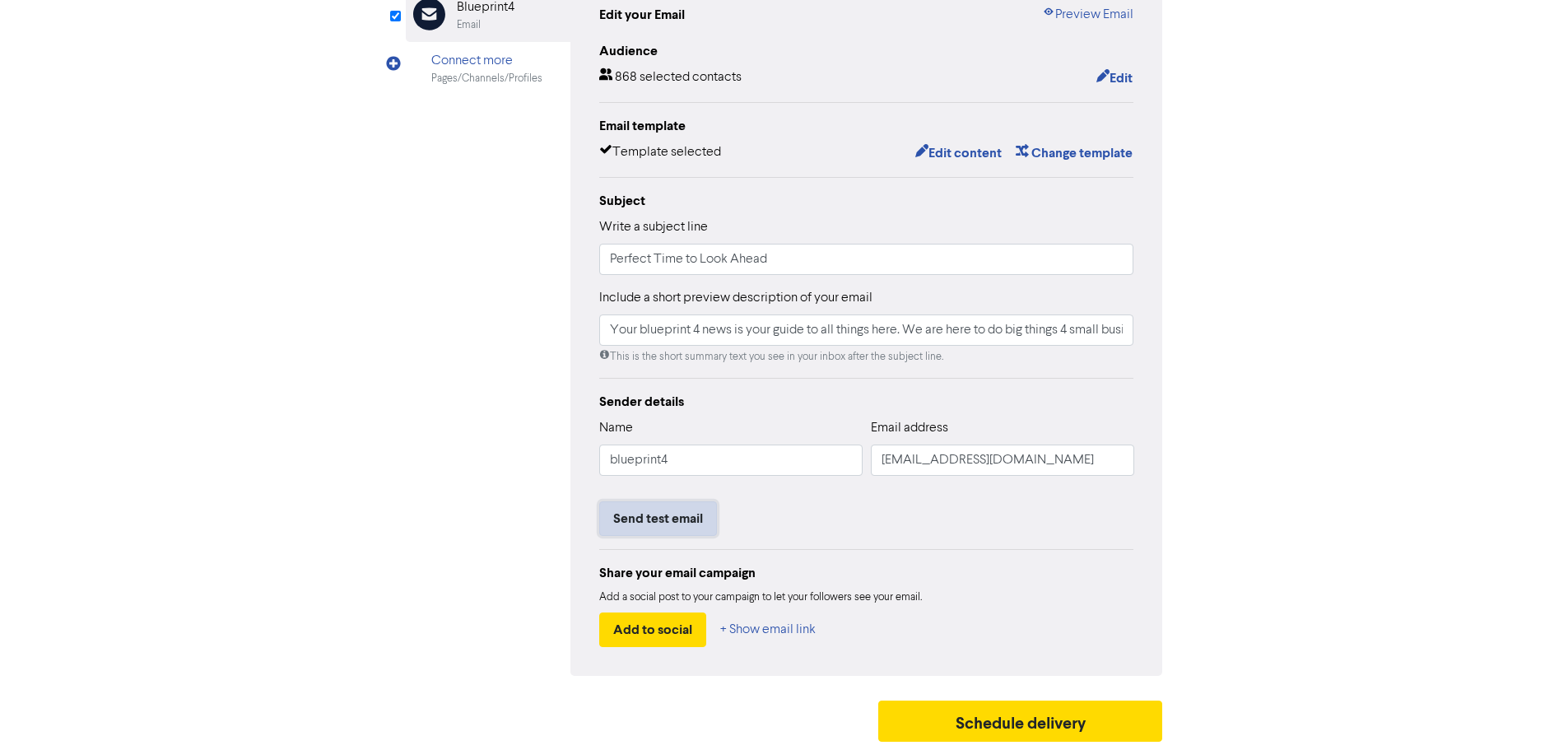
click at [650, 517] on button "Send test email" at bounding box center [658, 518] width 118 height 34
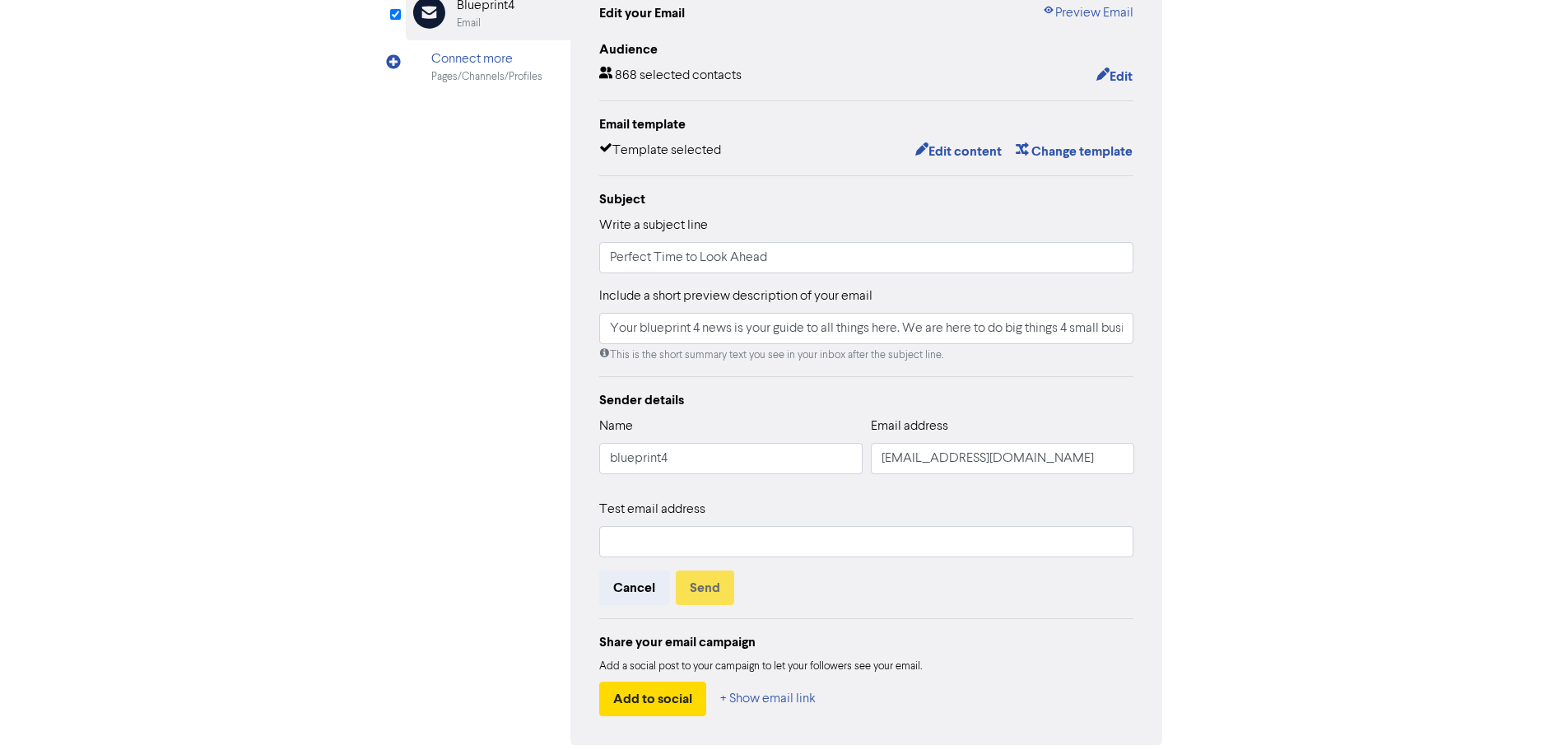
scroll to position [264, 0]
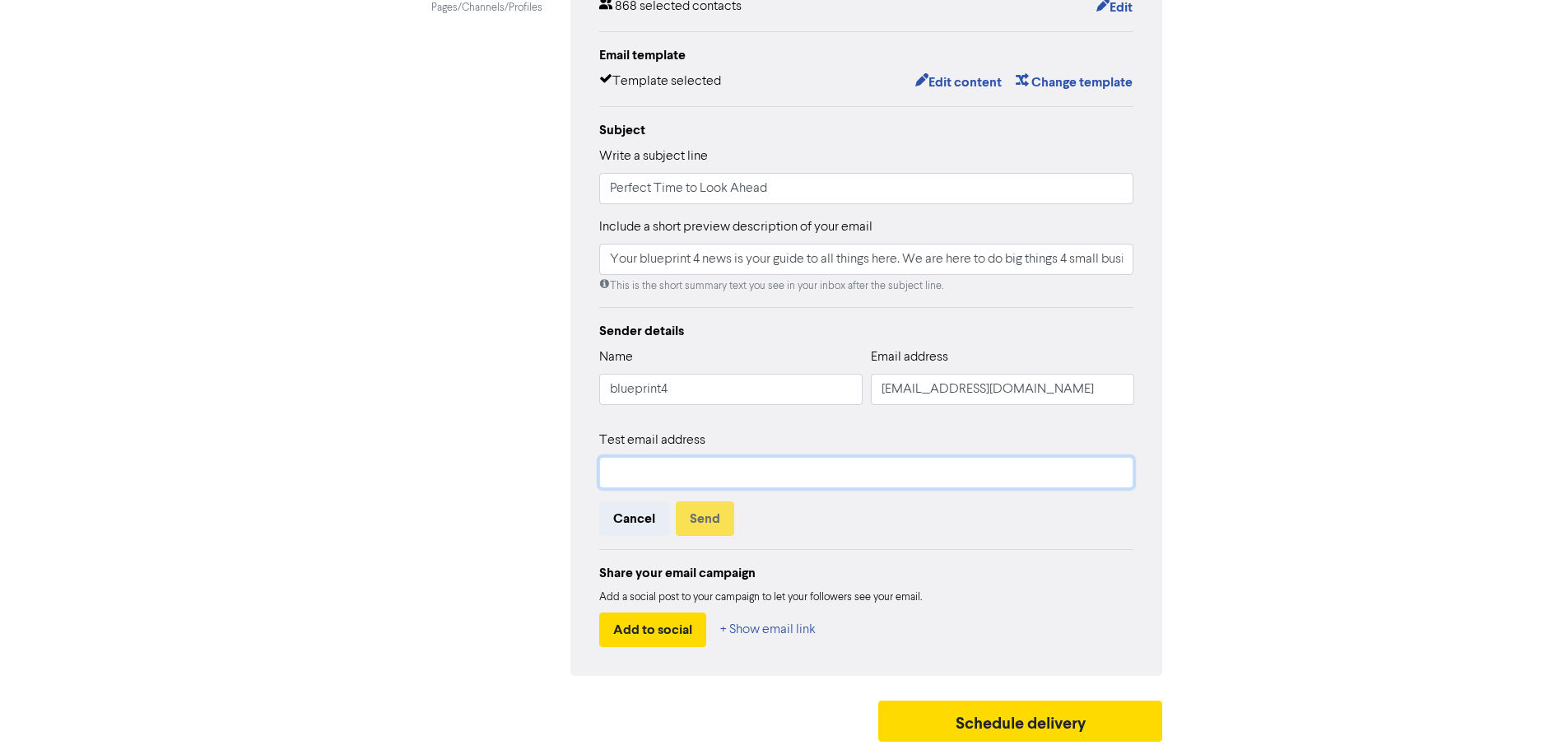
click at [650, 477] on input "text" at bounding box center [867, 472] width 535 height 31
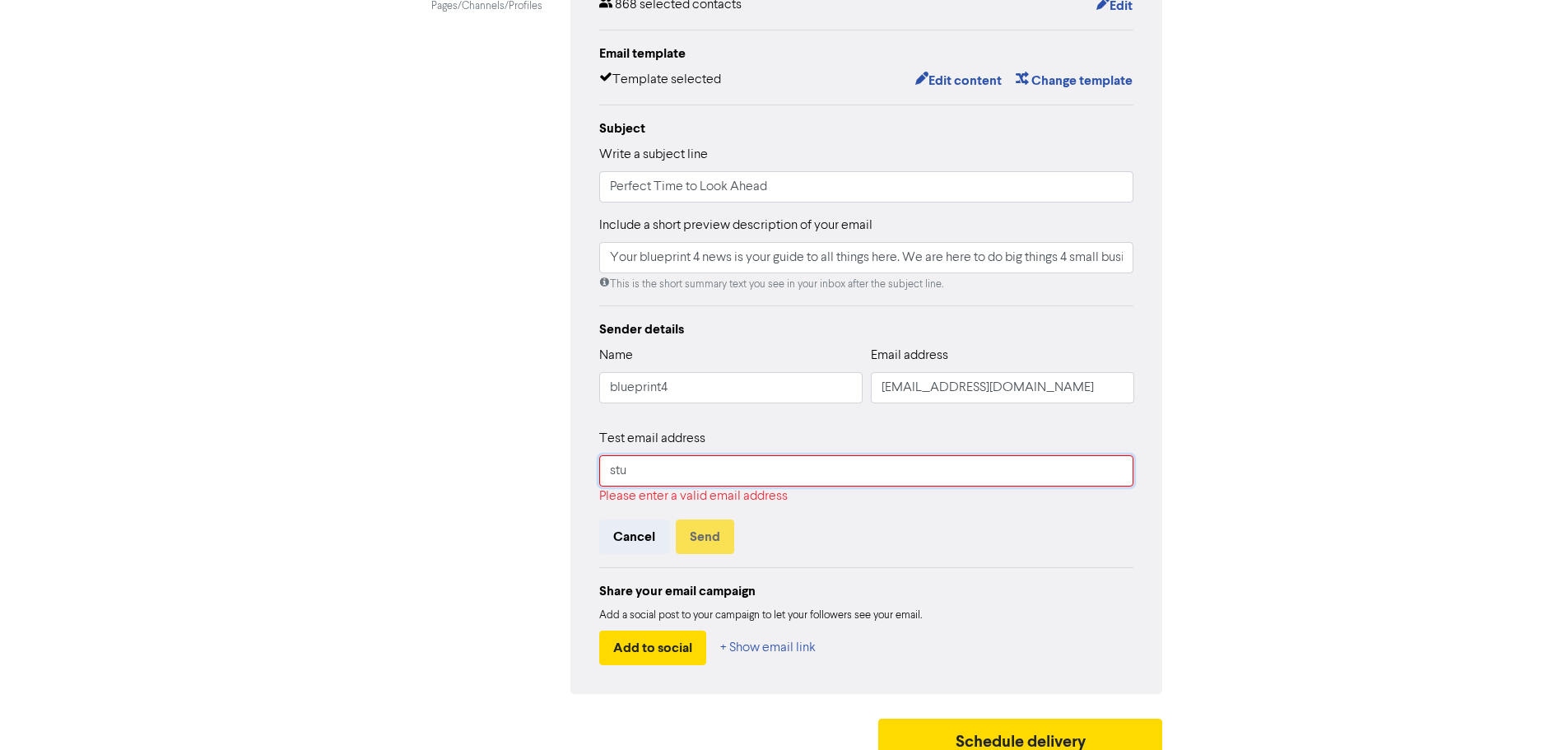
type input "[EMAIL_ADDRESS][PERSON_NAME][DOMAIN_NAME]"
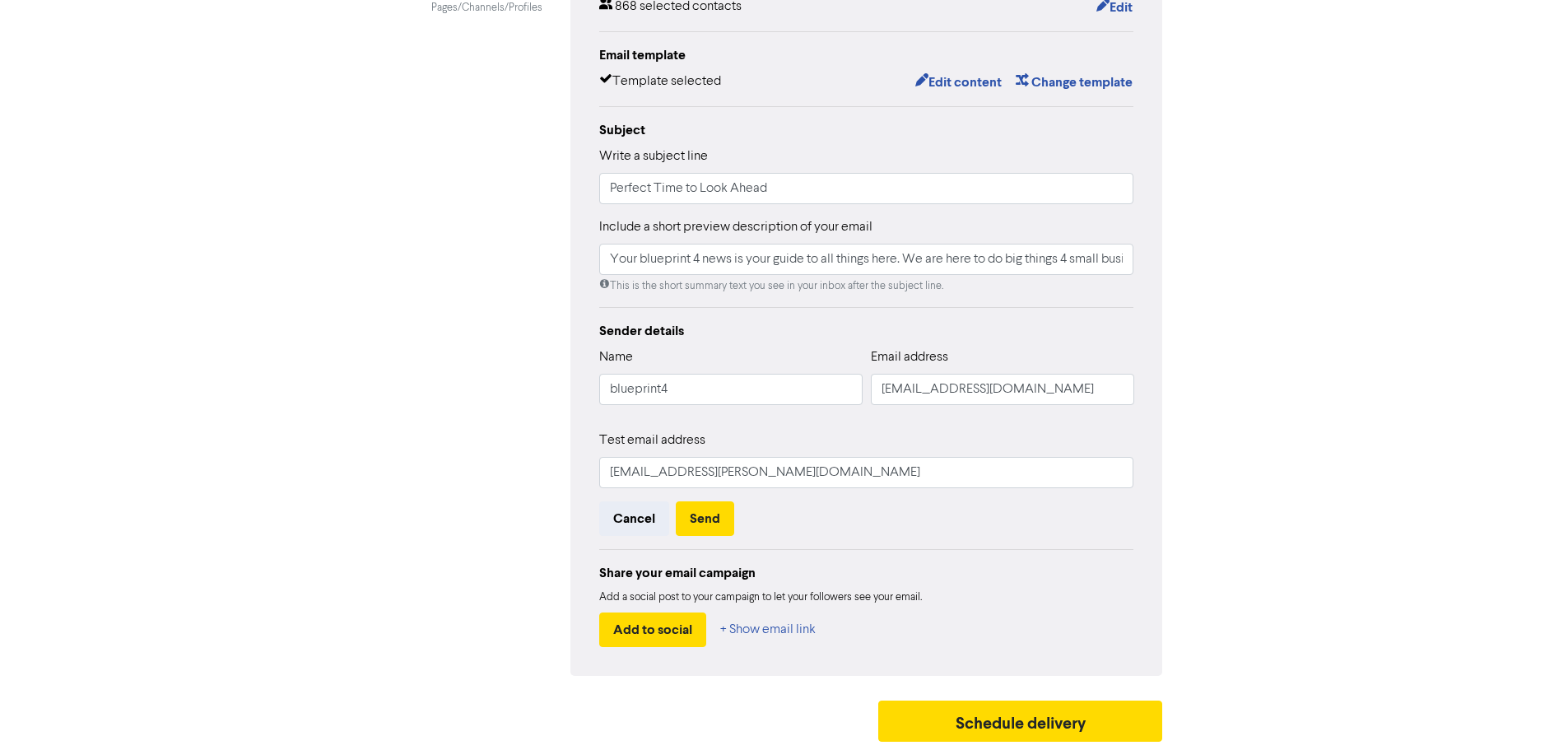
click at [880, 511] on div "Cancel Send" at bounding box center [867, 518] width 535 height 34
click at [712, 522] on button "Send" at bounding box center [706, 518] width 59 height 34
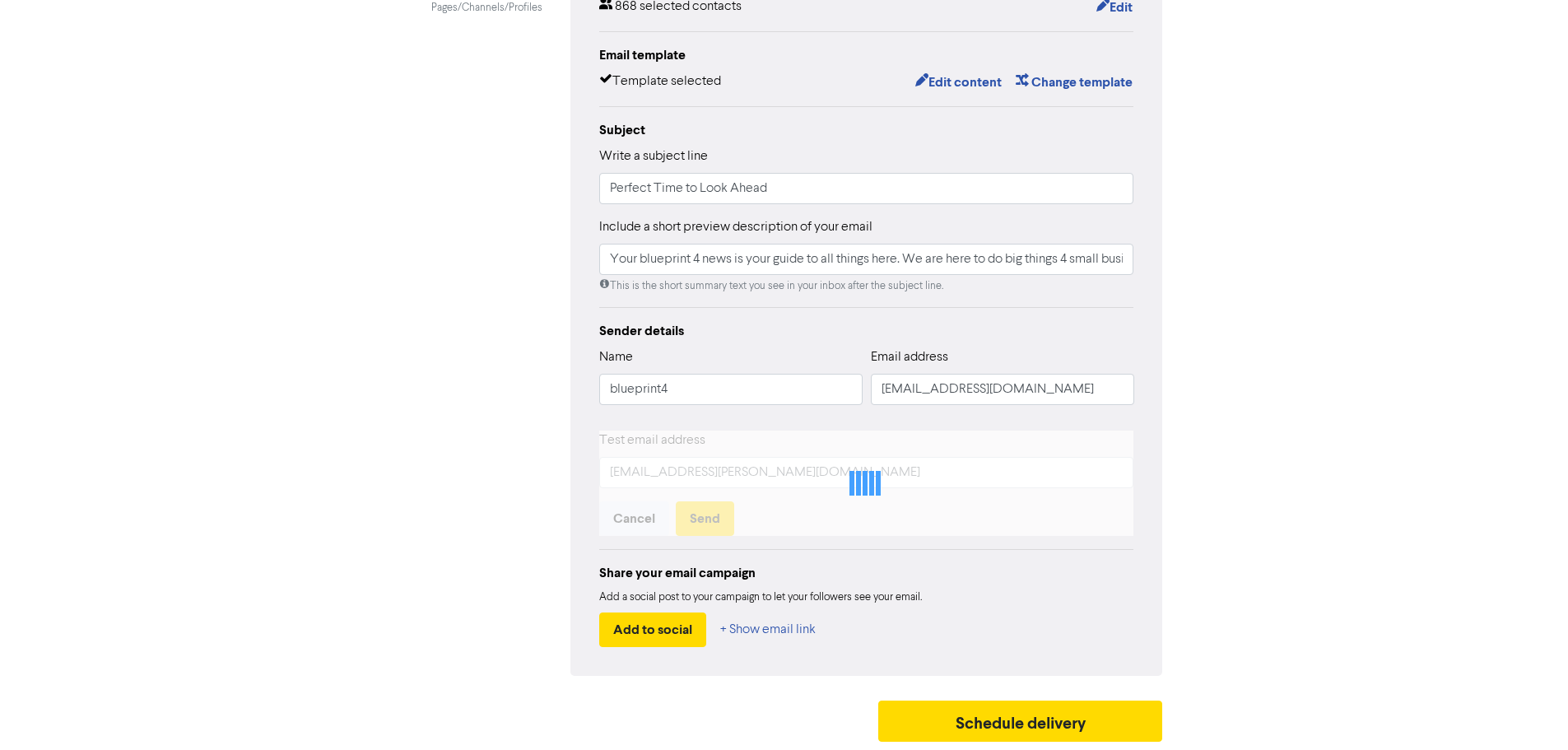
scroll to position [194, 0]
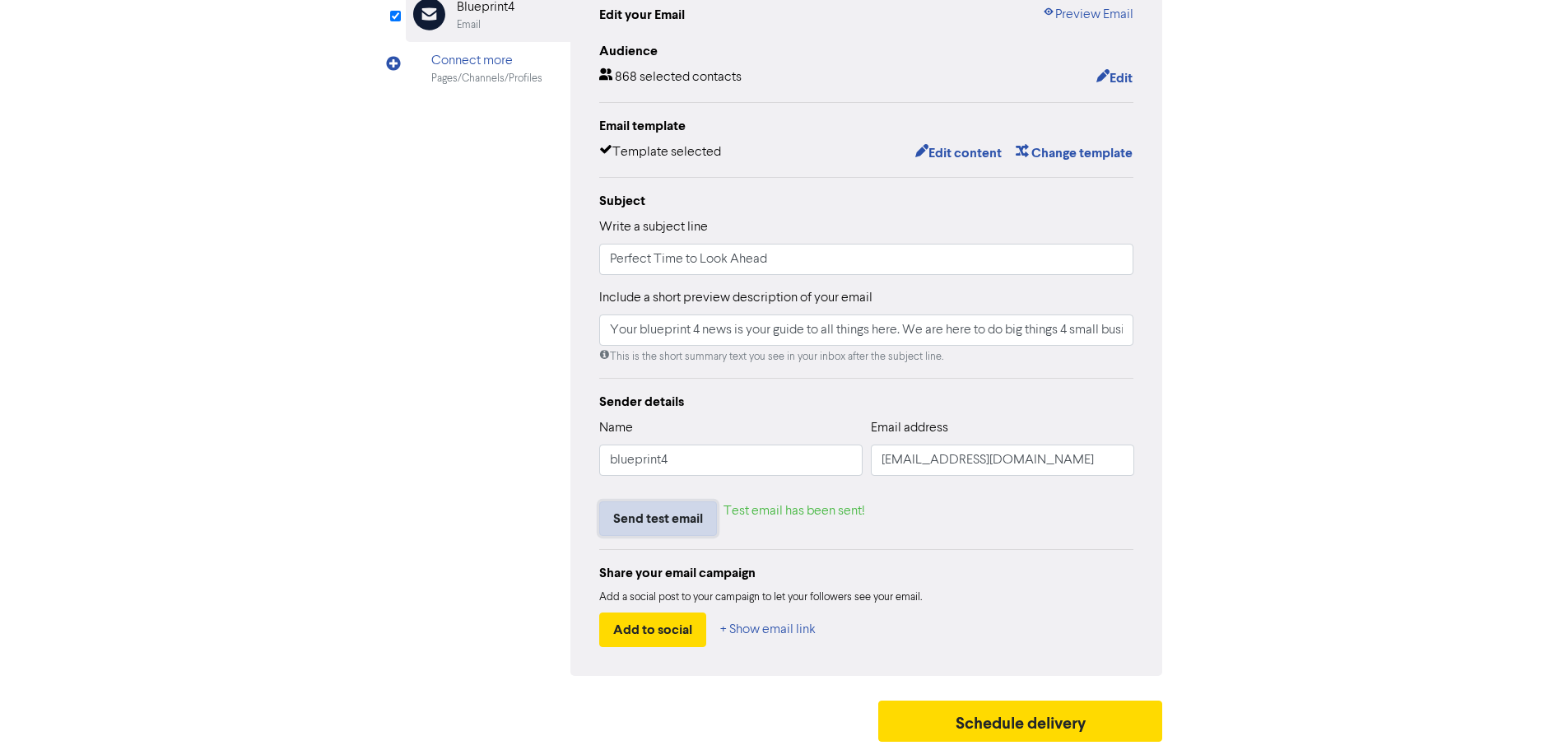
click at [650, 514] on button "Send test email" at bounding box center [658, 518] width 118 height 34
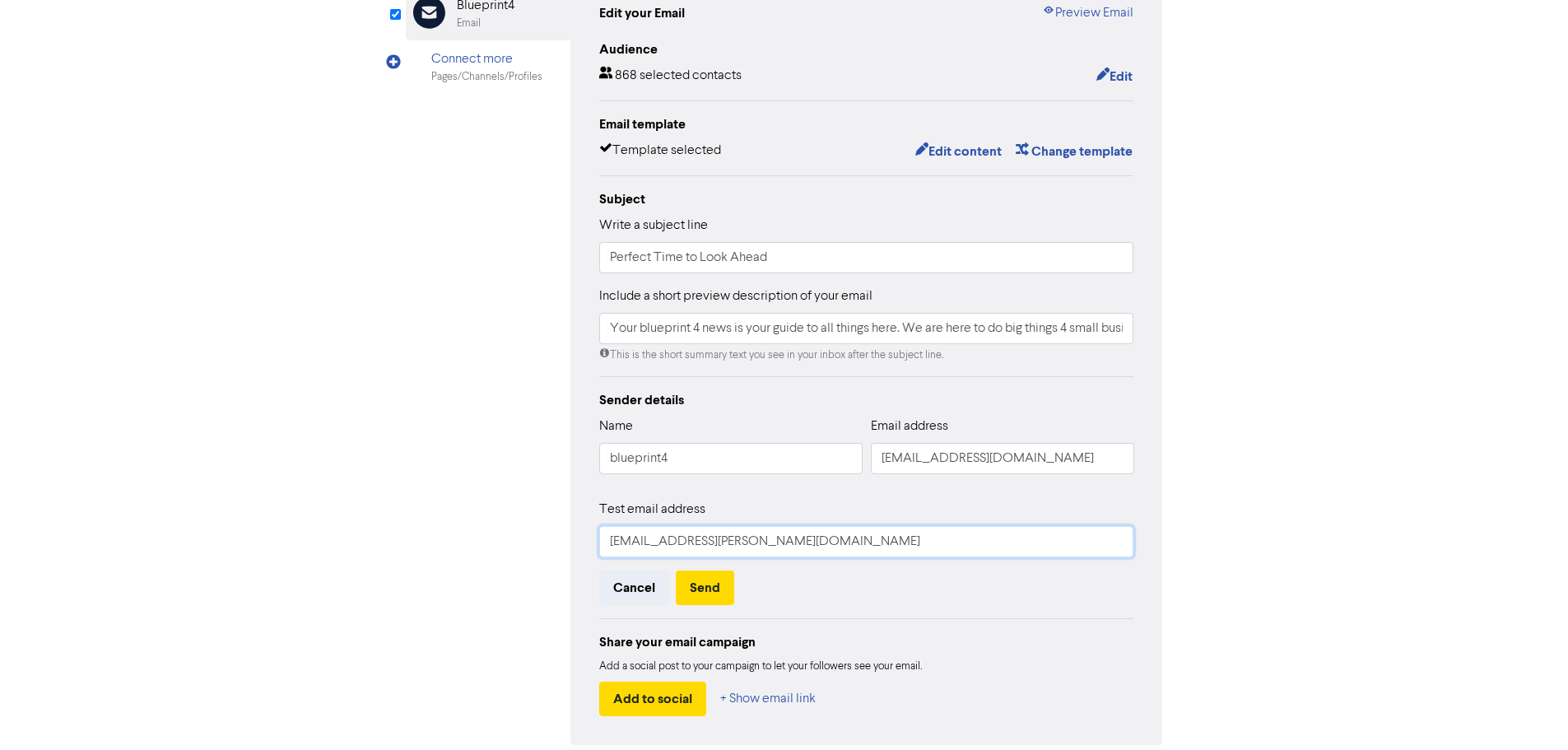
drag, startPoint x: 848, startPoint y: 548, endPoint x: 571, endPoint y: 523, distance: 278.1
click at [571, 523] on div "Edit your Email Preview Email Audience 868 selected contacts Edit Email templat…" at bounding box center [867, 359] width 593 height 770
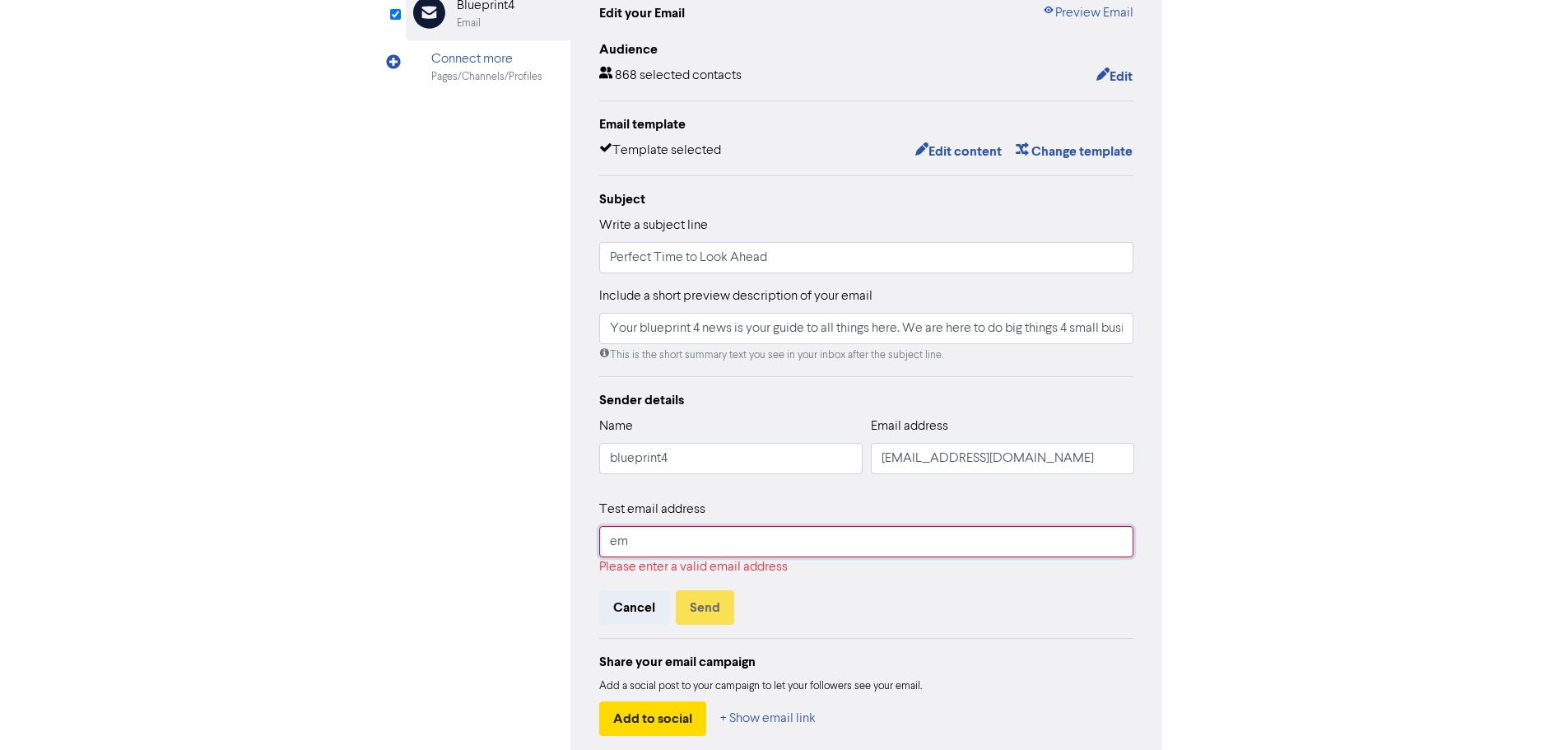
type input "e"
type input "[EMAIL_ADDRESS][PERSON_NAME][DOMAIN_NAME]"
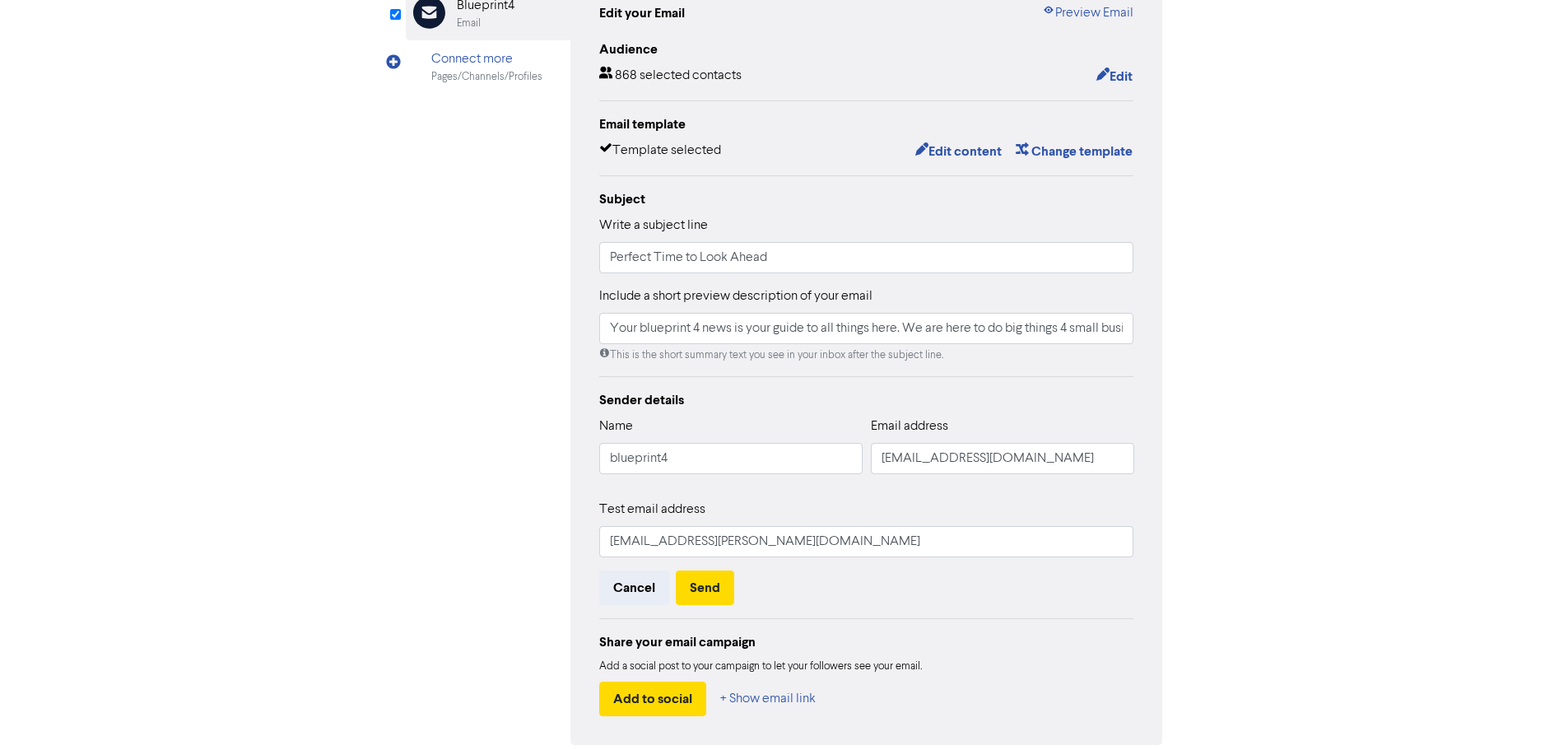
click at [846, 583] on div "Cancel Send" at bounding box center [867, 587] width 535 height 34
click at [721, 582] on button "Send" at bounding box center [706, 587] width 59 height 34
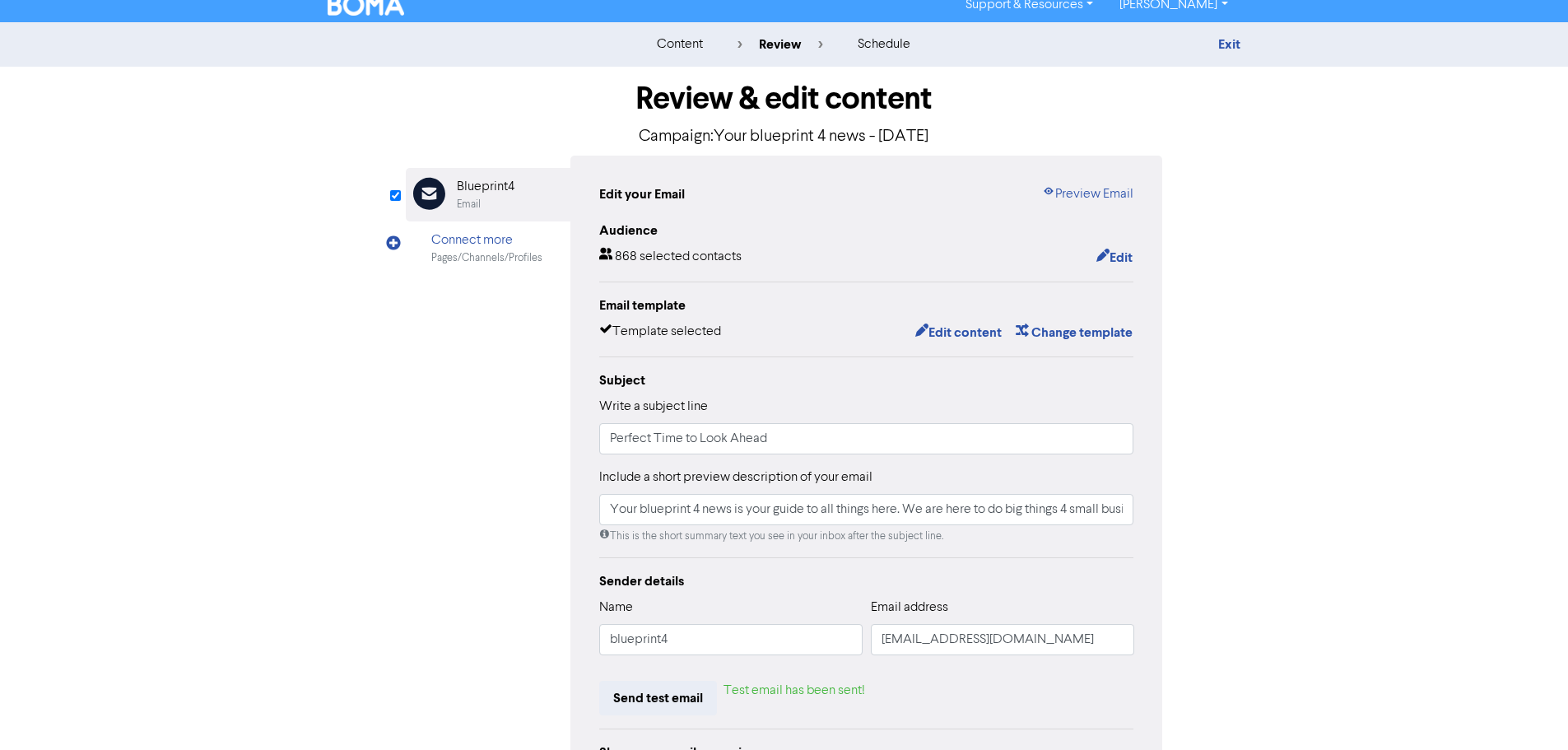
scroll to position [0, 0]
